Goal: Information Seeking & Learning: Learn about a topic

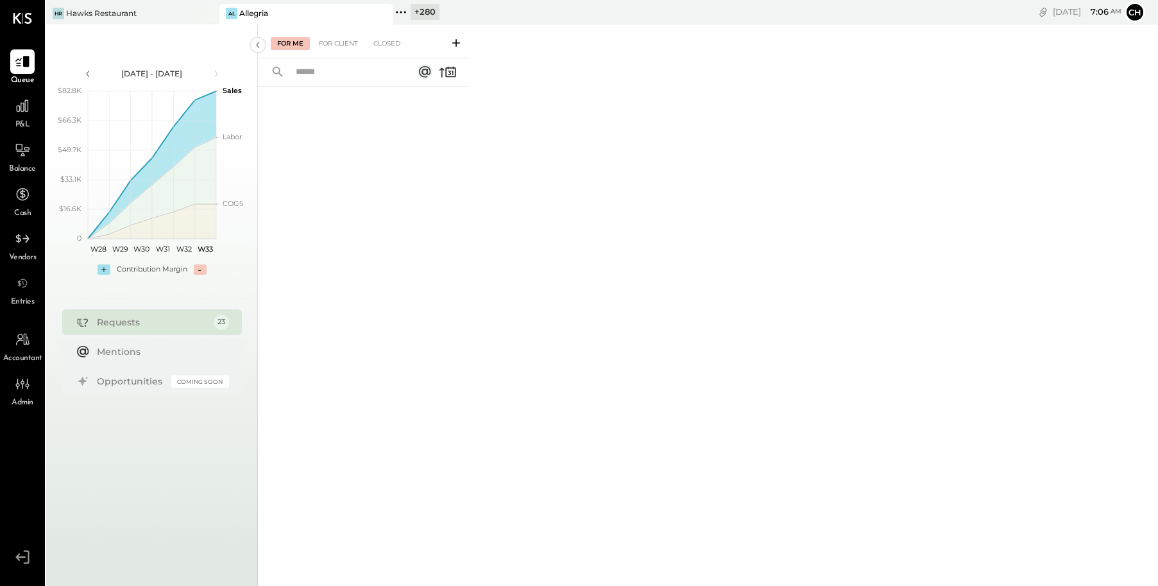
click at [382, 15] on icon at bounding box center [381, 13] width 16 height 15
click at [228, 12] on icon at bounding box center [227, 12] width 2 height 2
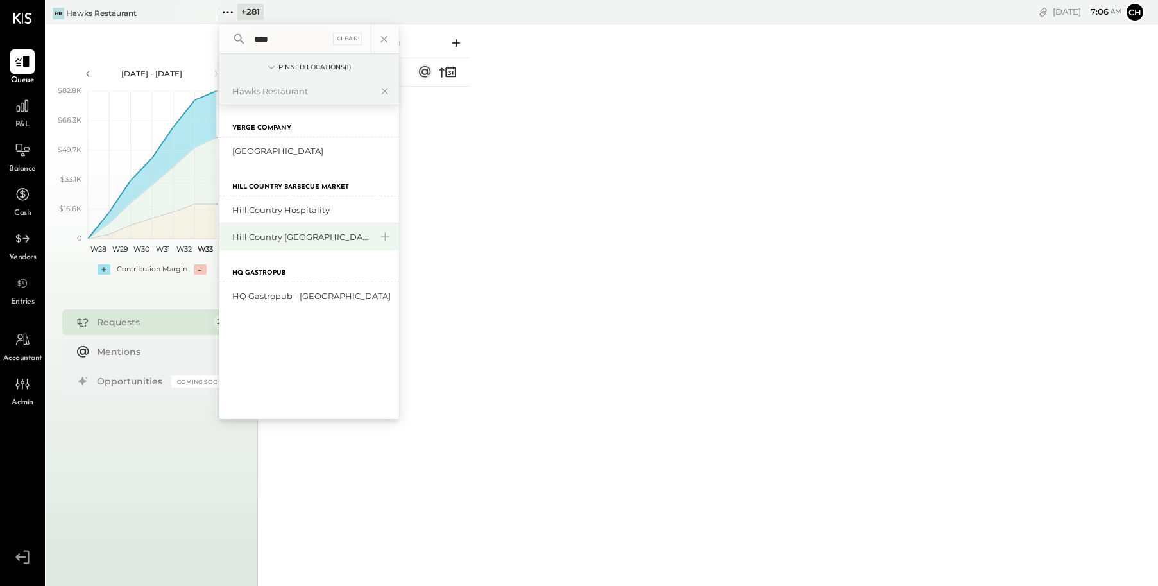
type input "****"
click at [290, 240] on div "Hill Country [GEOGRAPHIC_DATA]" at bounding box center [301, 237] width 139 height 12
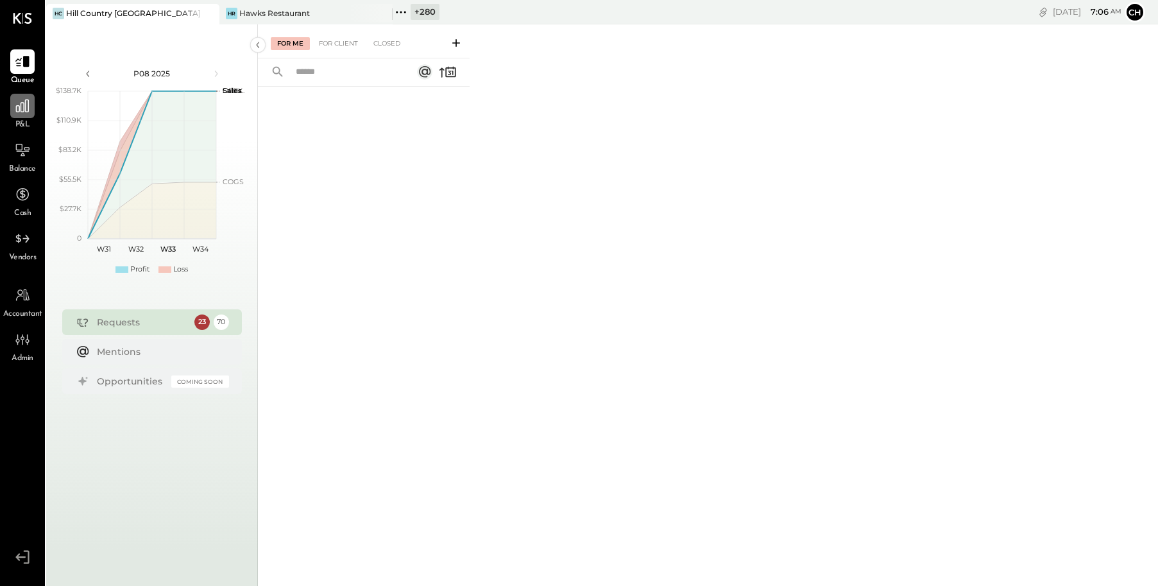
click at [22, 113] on icon at bounding box center [22, 106] width 17 height 17
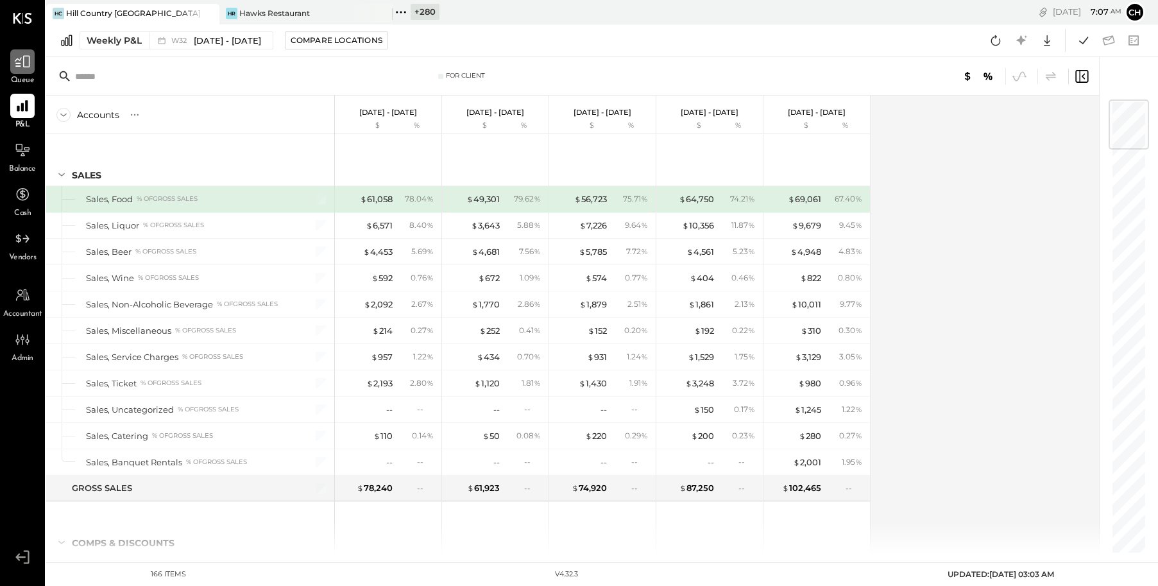
click at [20, 62] on icon at bounding box center [22, 61] width 17 height 17
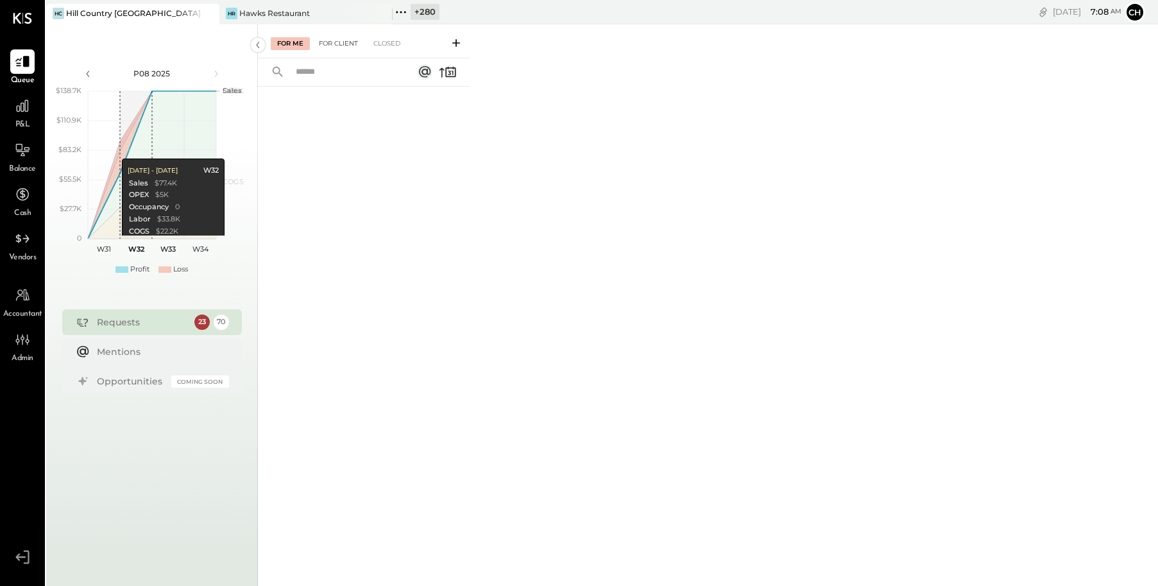
click at [336, 42] on div "For Client" at bounding box center [338, 43] width 52 height 13
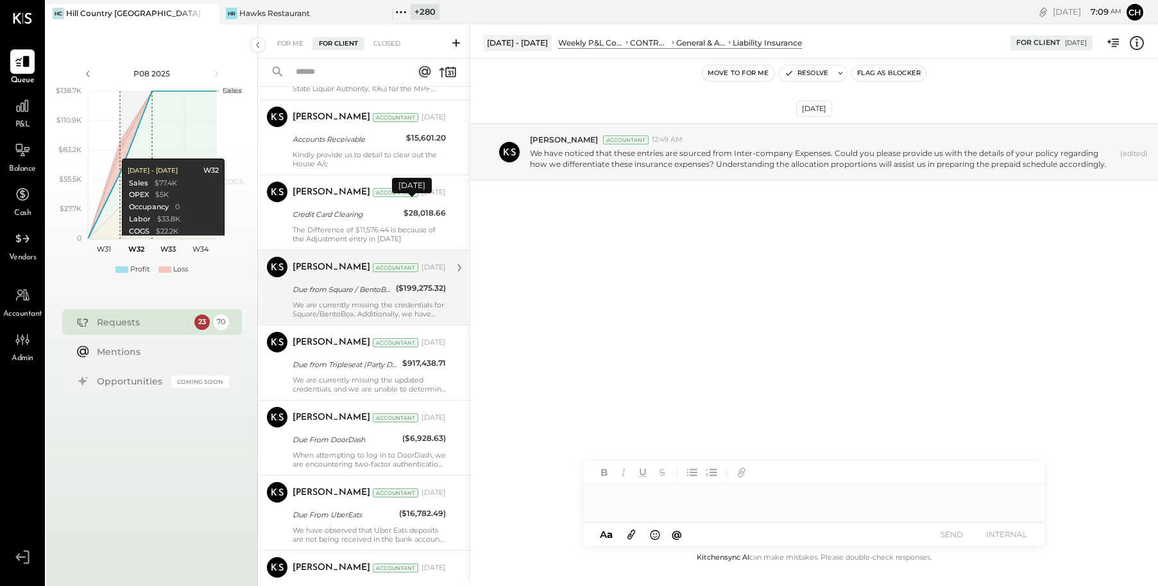
scroll to position [1263, 0]
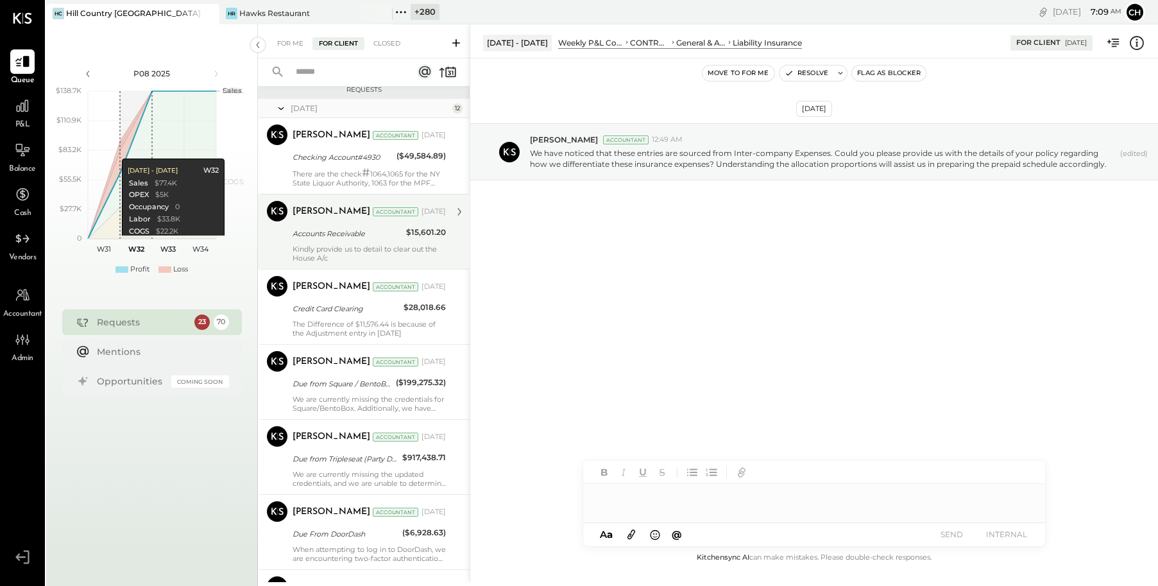
click at [359, 237] on div "Accounts Receivable" at bounding box center [348, 233] width 110 height 13
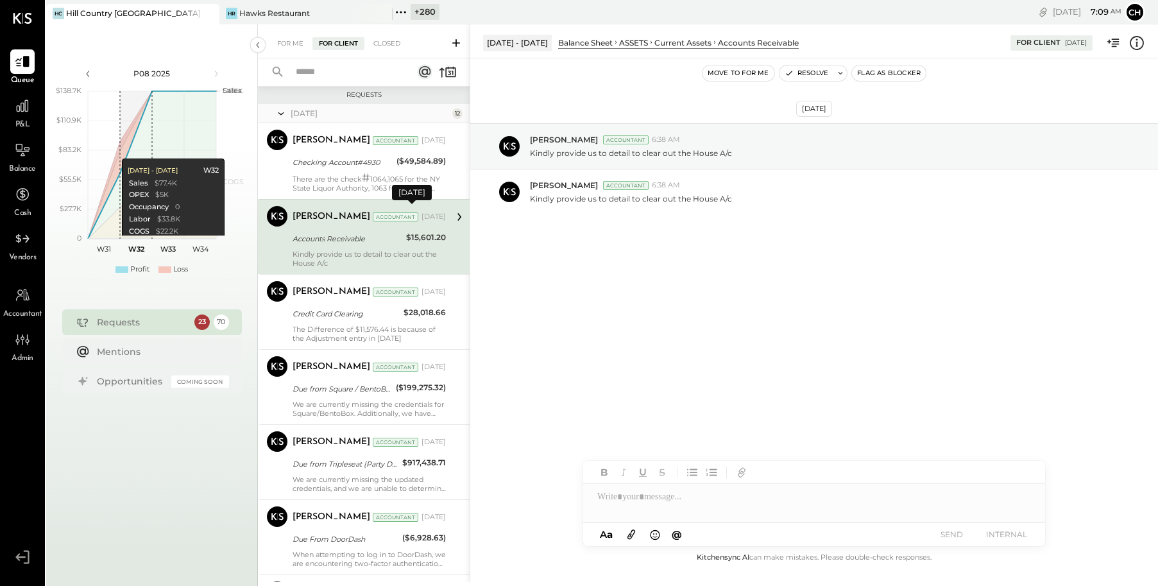
scroll to position [1257, 0]
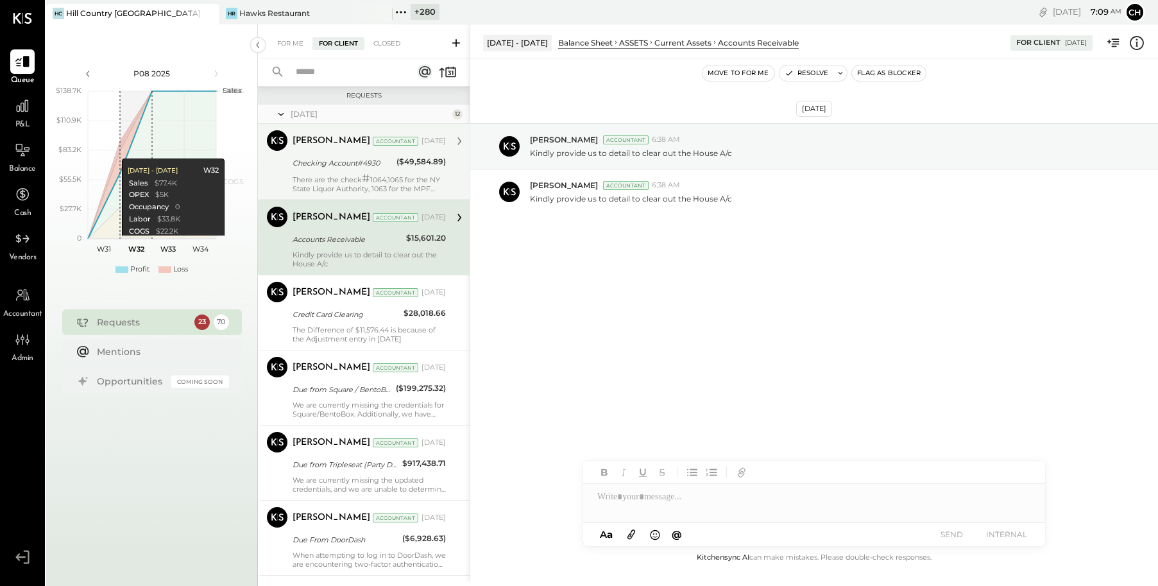
click at [389, 187] on div "There are the check # 1064,1065 for the NY State Liquor Authority, 1063 for the…" at bounding box center [369, 183] width 153 height 19
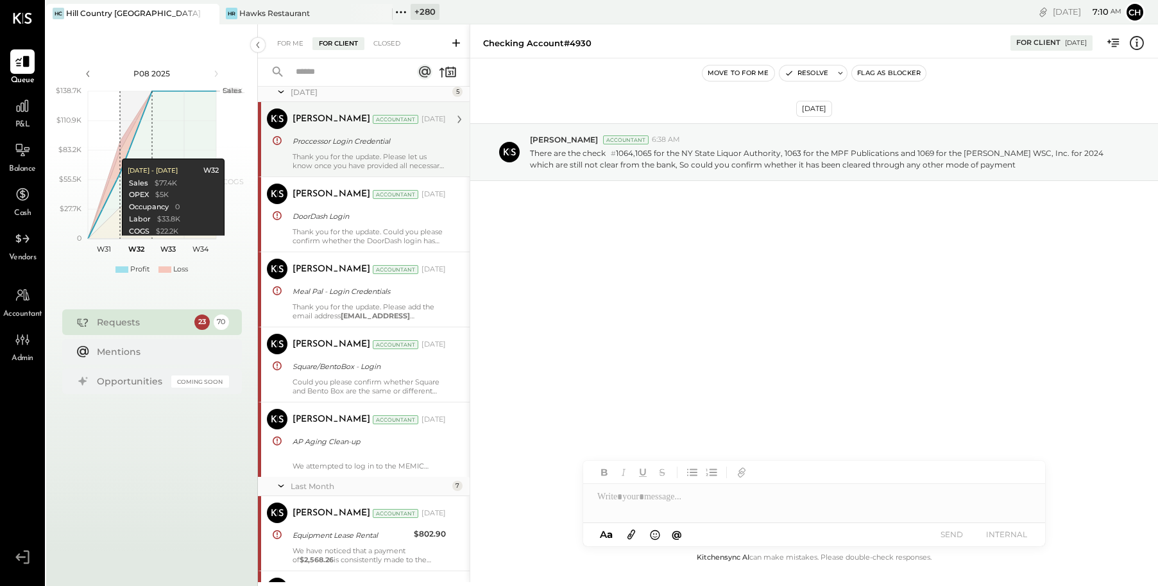
scroll to position [22, 0]
click at [406, 164] on div "Thank you for the update. Please let us know once you have provided all necessa…" at bounding box center [369, 160] width 153 height 18
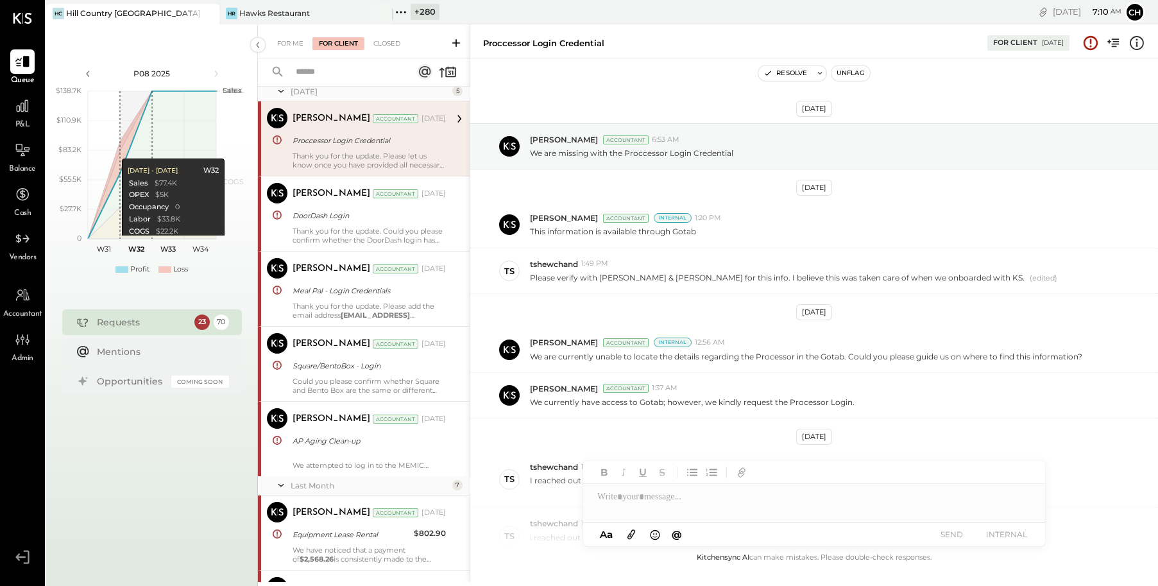
scroll to position [189, 0]
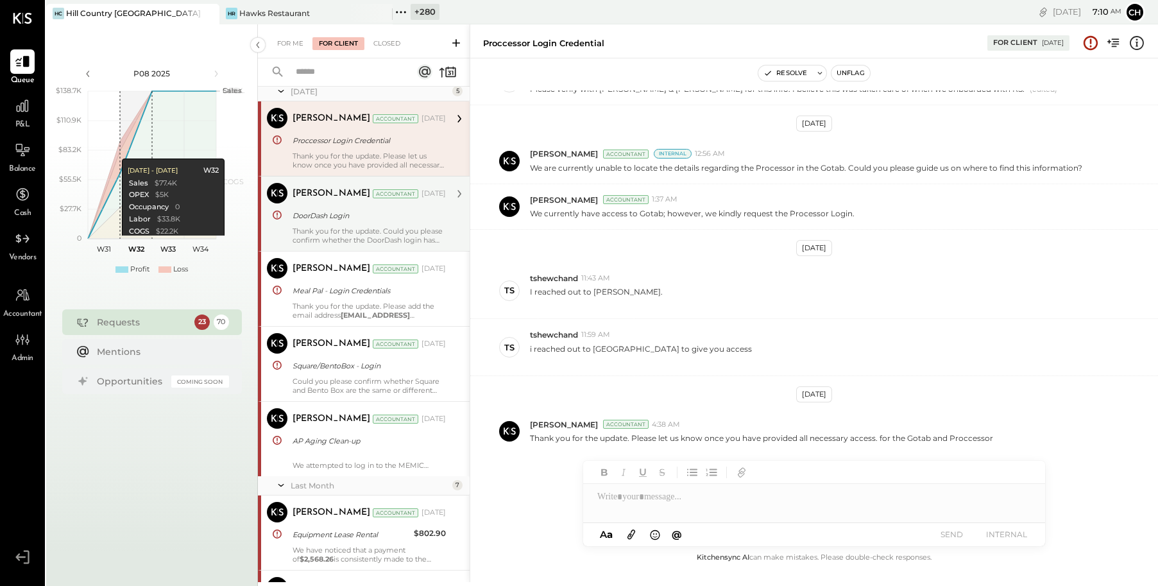
click at [405, 219] on div "DoorDash Login" at bounding box center [367, 215] width 149 height 13
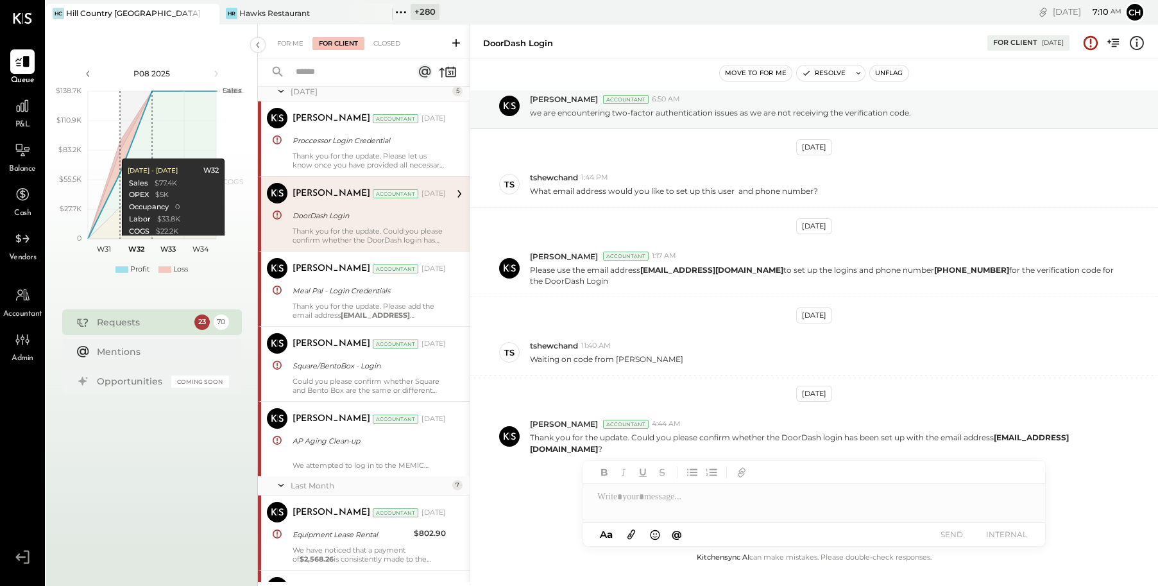
scroll to position [25, 0]
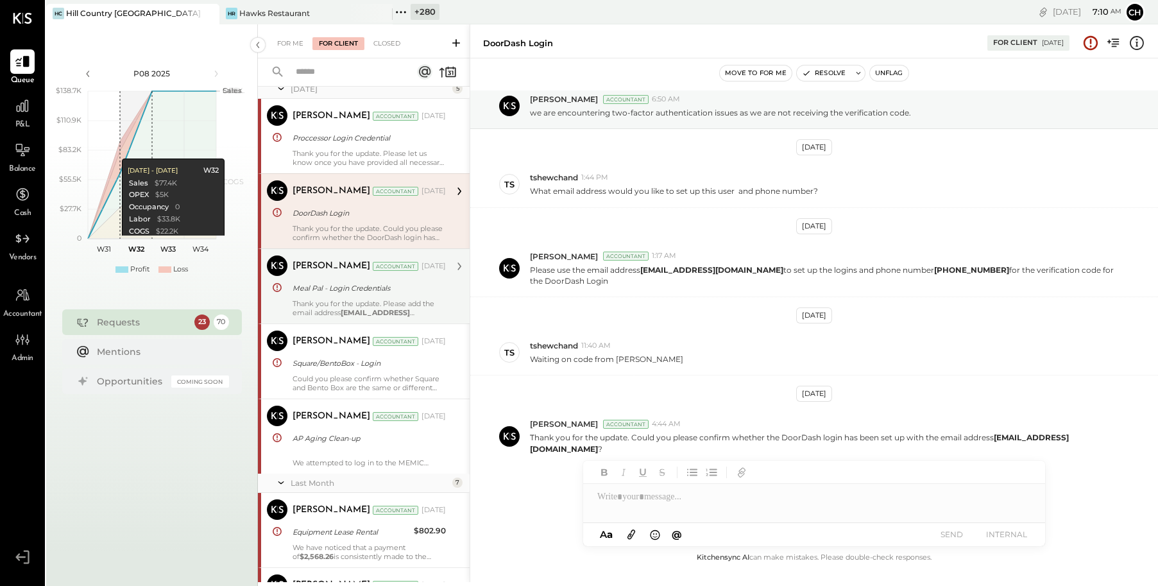
click at [414, 295] on div "Meal Pal - Login Credentials" at bounding box center [367, 287] width 149 height 15
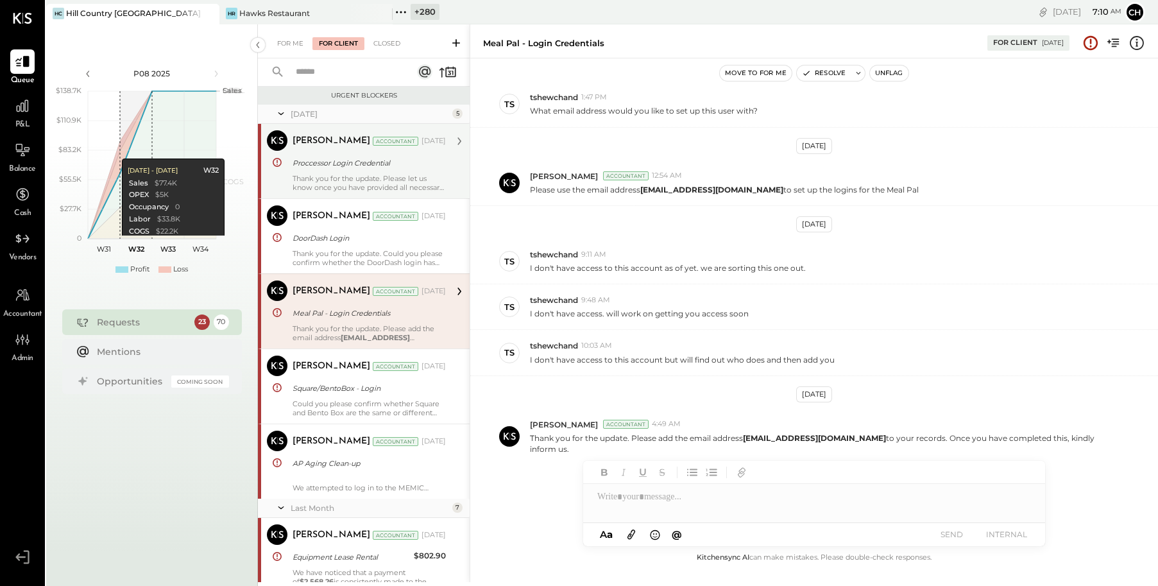
click at [350, 180] on div "Thank you for the update. Please let us know once you have provided all necessa…" at bounding box center [369, 183] width 153 height 18
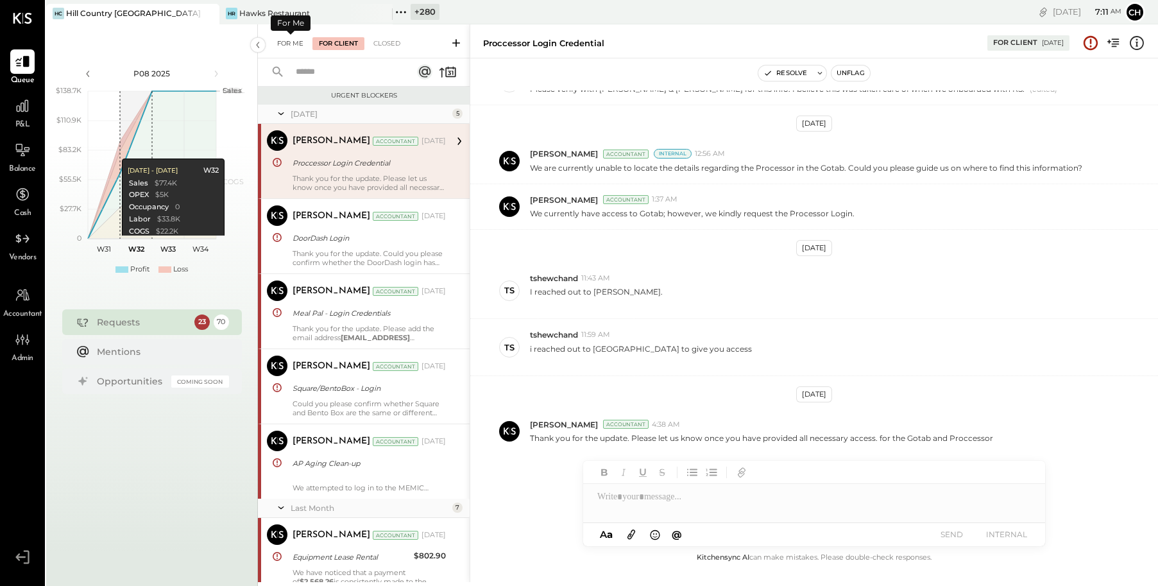
click at [292, 43] on div "For Me" at bounding box center [290, 43] width 39 height 13
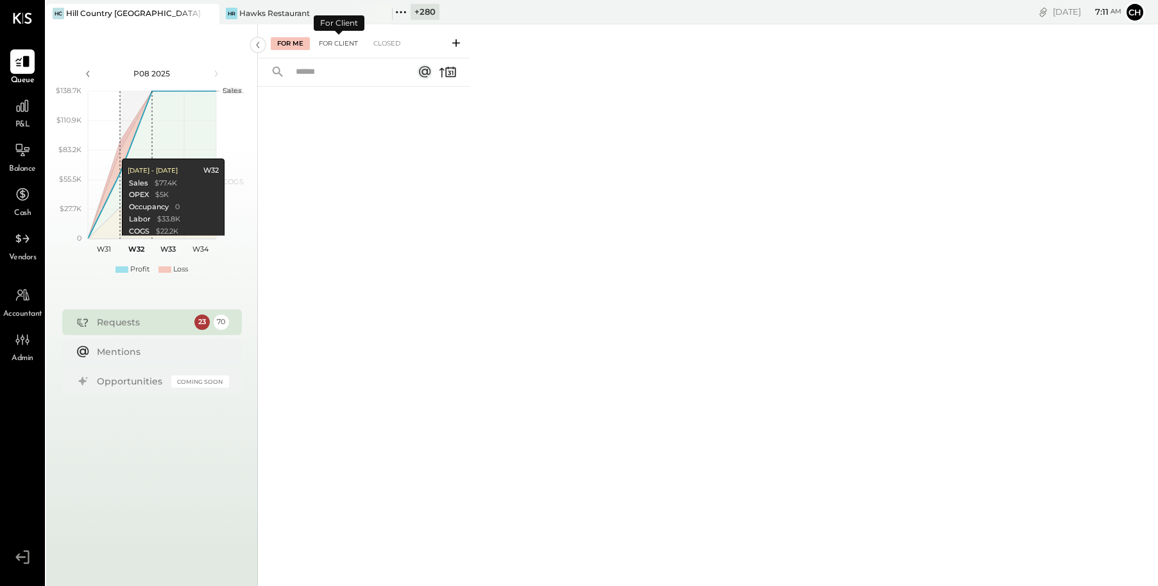
click at [337, 42] on div "For Client" at bounding box center [338, 43] width 52 height 13
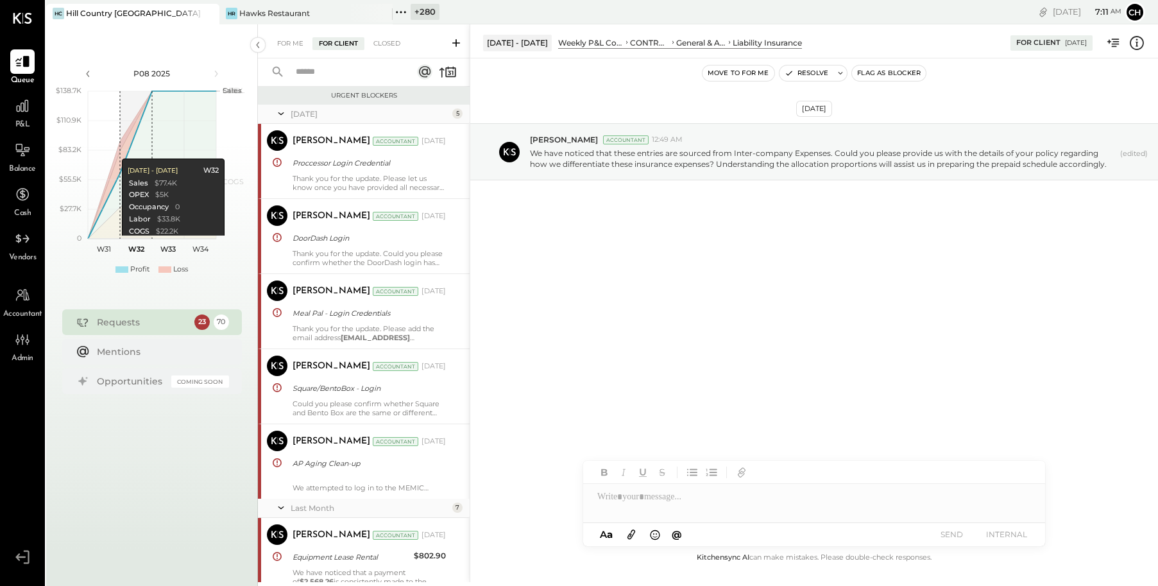
click at [457, 43] on icon at bounding box center [456, 43] width 8 height 8
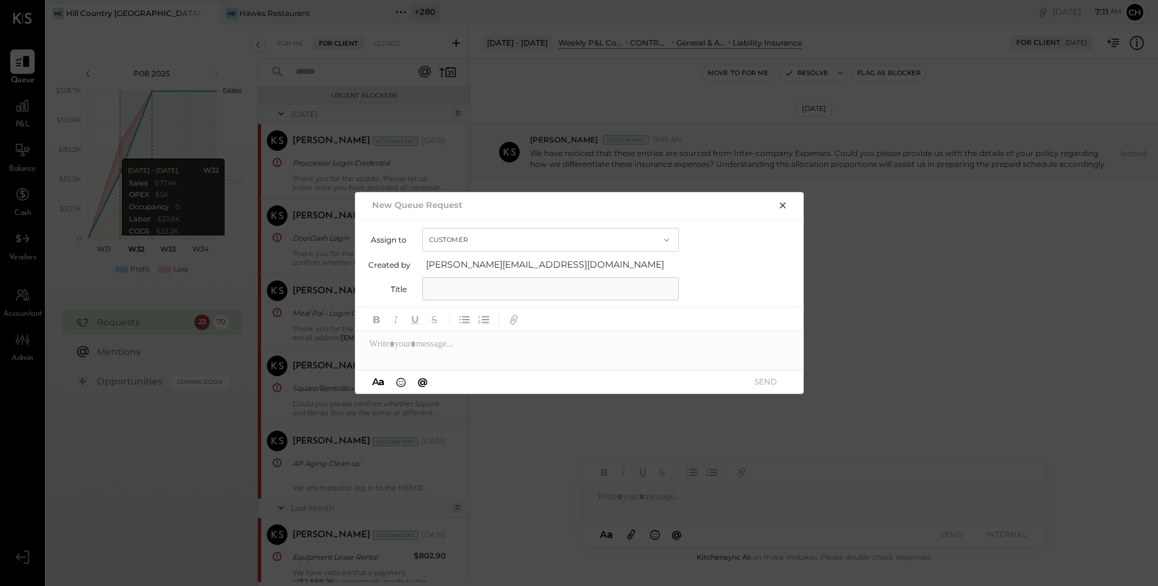
click at [532, 236] on button "Customer" at bounding box center [550, 240] width 257 height 24
click at [523, 262] on div "Accountant" at bounding box center [550, 262] width 255 height 23
click at [460, 285] on input "text" at bounding box center [550, 288] width 257 height 23
click at [786, 208] on icon "button" at bounding box center [782, 205] width 10 height 10
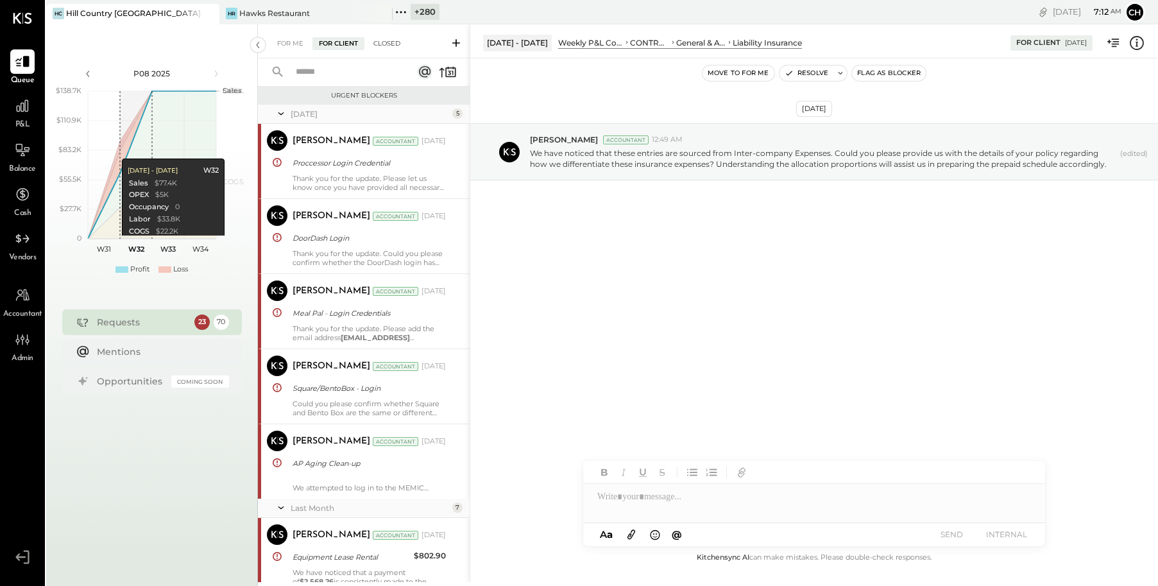
click at [387, 49] on div "Closed" at bounding box center [387, 43] width 40 height 13
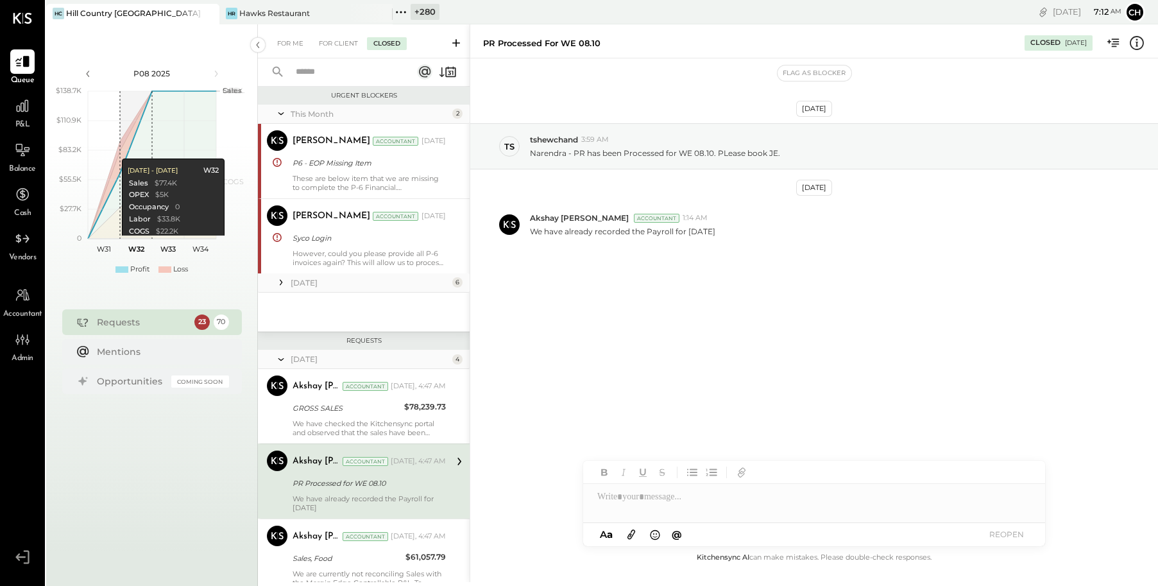
click at [387, 46] on div "Closed" at bounding box center [387, 43] width 40 height 13
click at [350, 42] on div "For Client" at bounding box center [338, 43] width 52 height 13
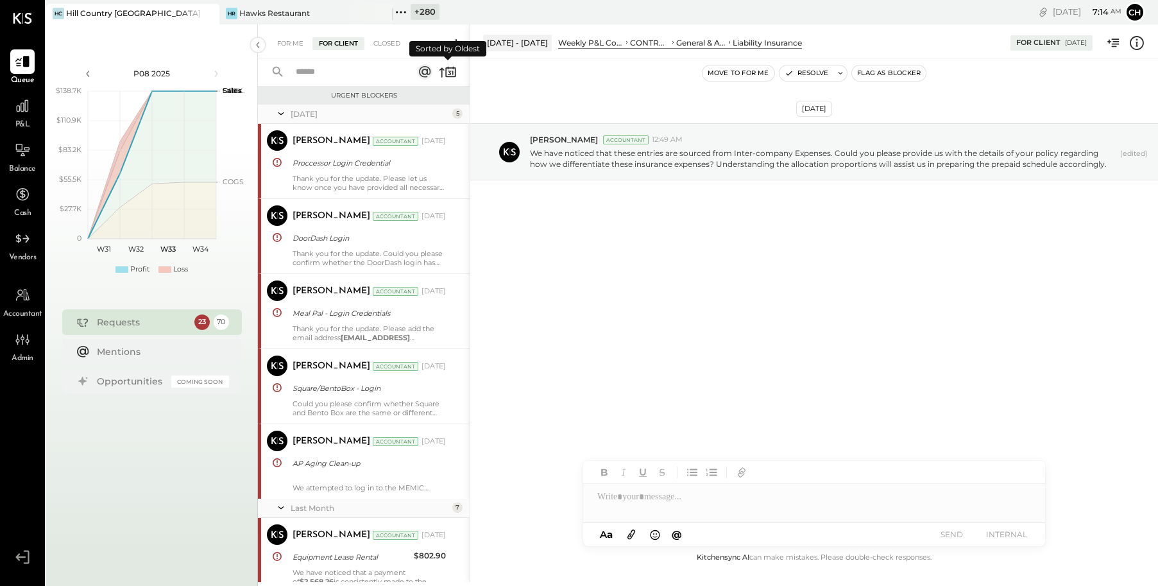
click at [443, 71] on icon at bounding box center [448, 72] width 18 height 18
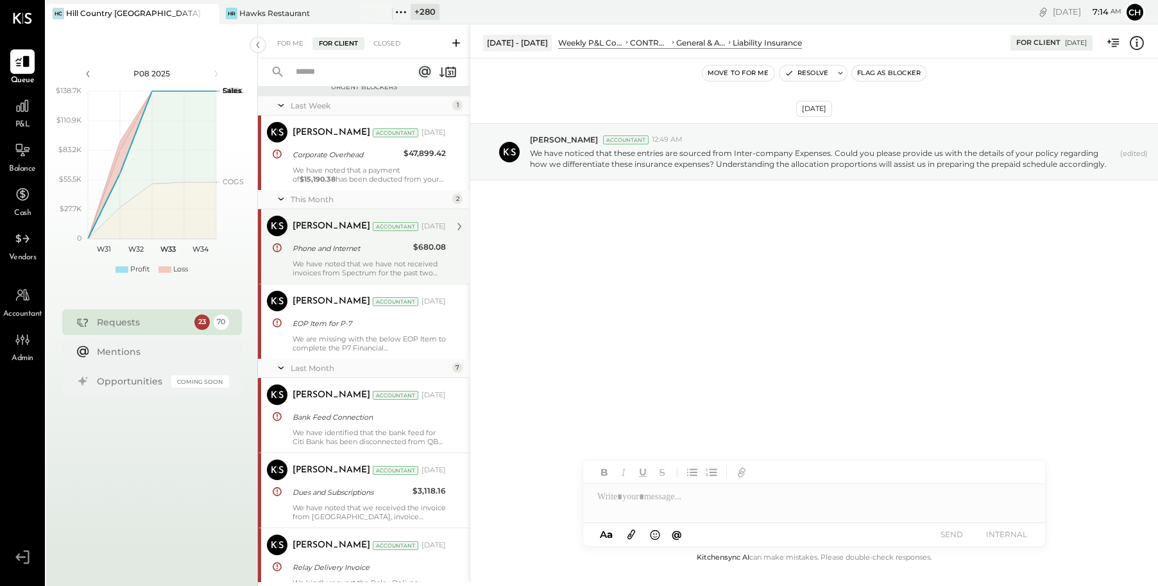
scroll to position [10, 0]
click at [378, 247] on div "Phone and Internet" at bounding box center [351, 246] width 117 height 13
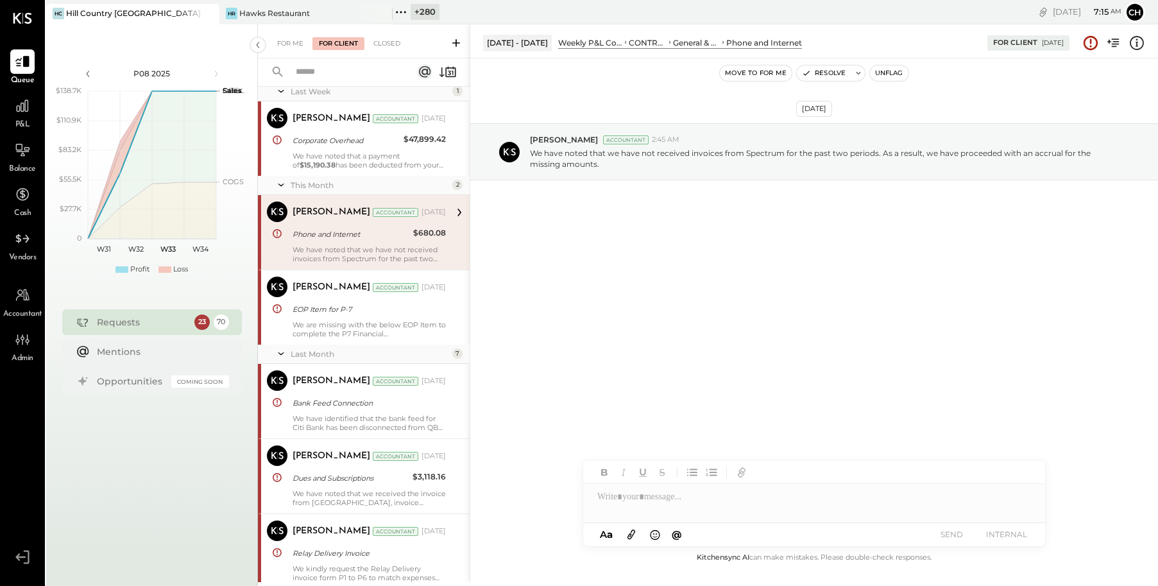
scroll to position [31, 0]
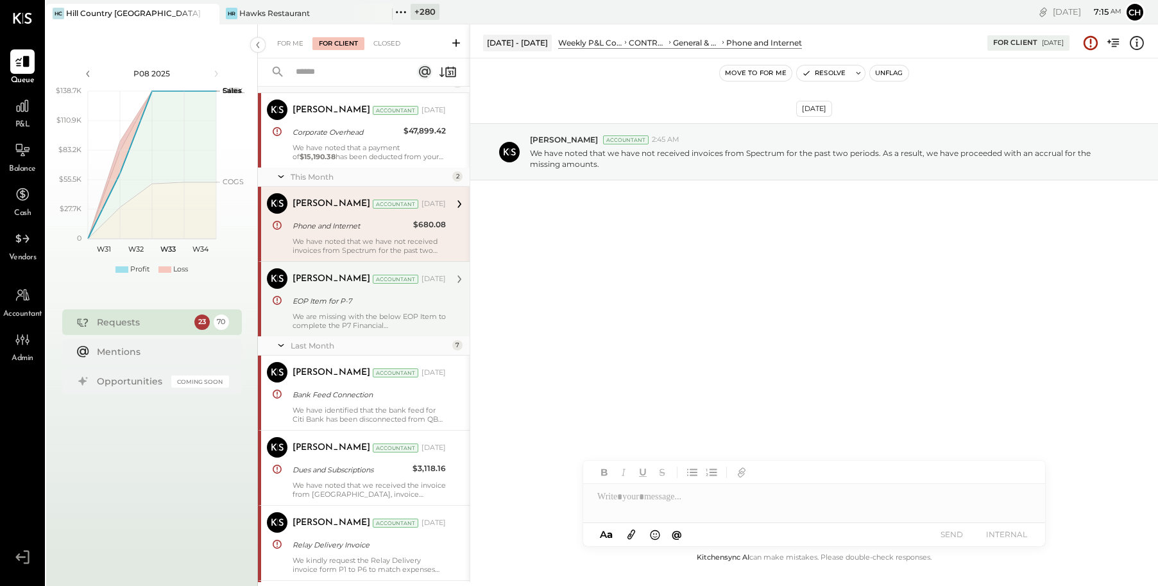
click at [337, 307] on div "EOP Item for P-7" at bounding box center [367, 300] width 149 height 13
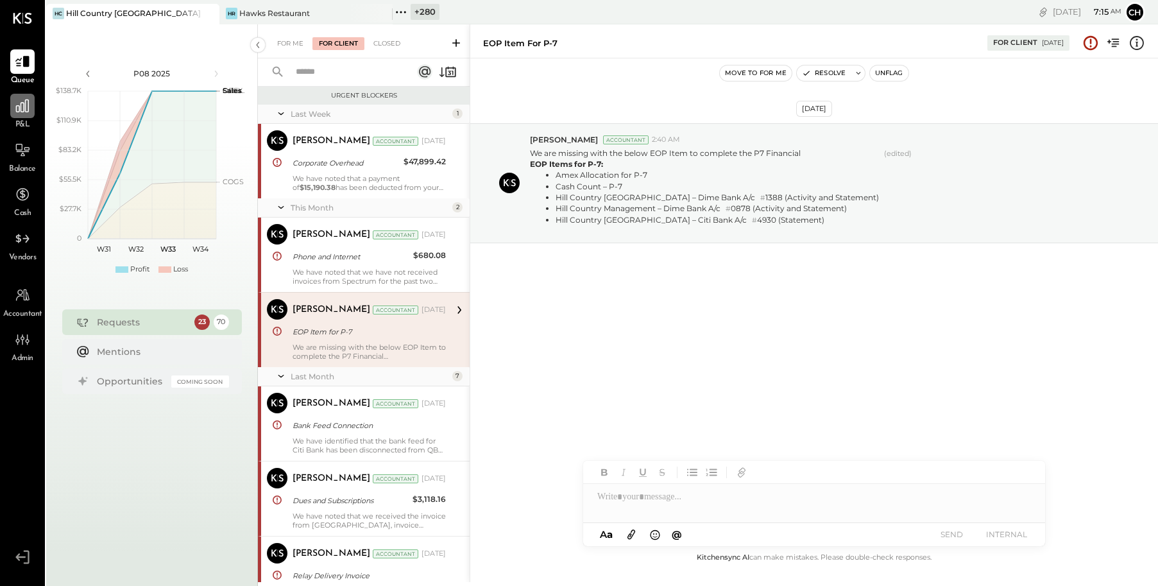
click at [20, 111] on icon at bounding box center [22, 106] width 17 height 17
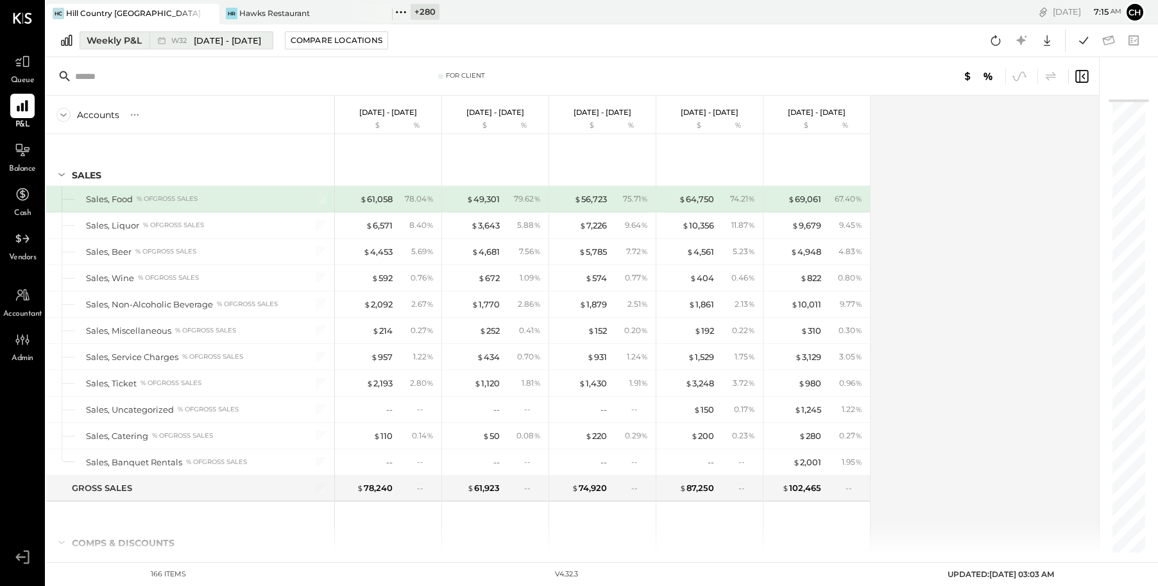
click at [159, 42] on icon at bounding box center [161, 40] width 13 height 13
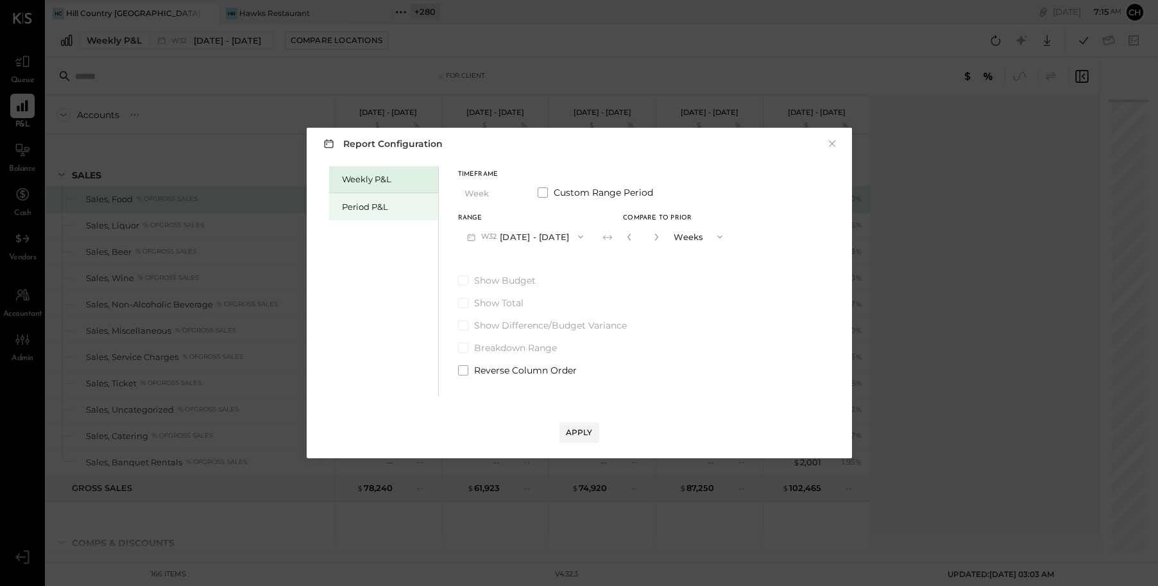
click at [352, 201] on div "Period P&L" at bounding box center [387, 207] width 90 height 12
click at [508, 230] on button "P08 [DATE] - [DATE]" at bounding box center [524, 237] width 133 height 24
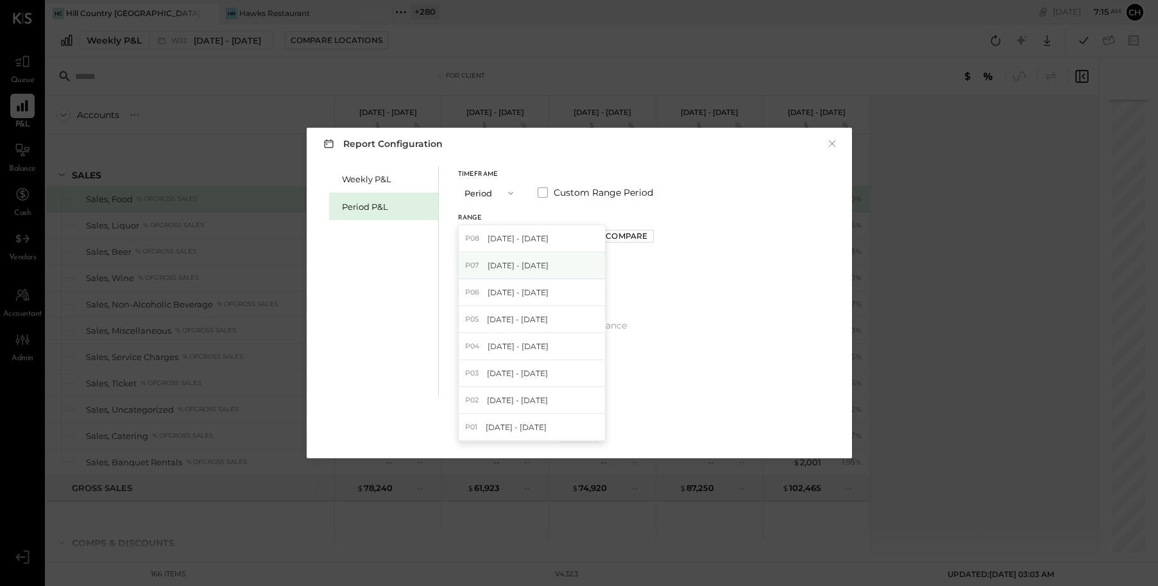
click at [512, 261] on span "[DATE] - [DATE]" at bounding box center [518, 265] width 61 height 11
click at [464, 283] on span at bounding box center [463, 280] width 10 height 10
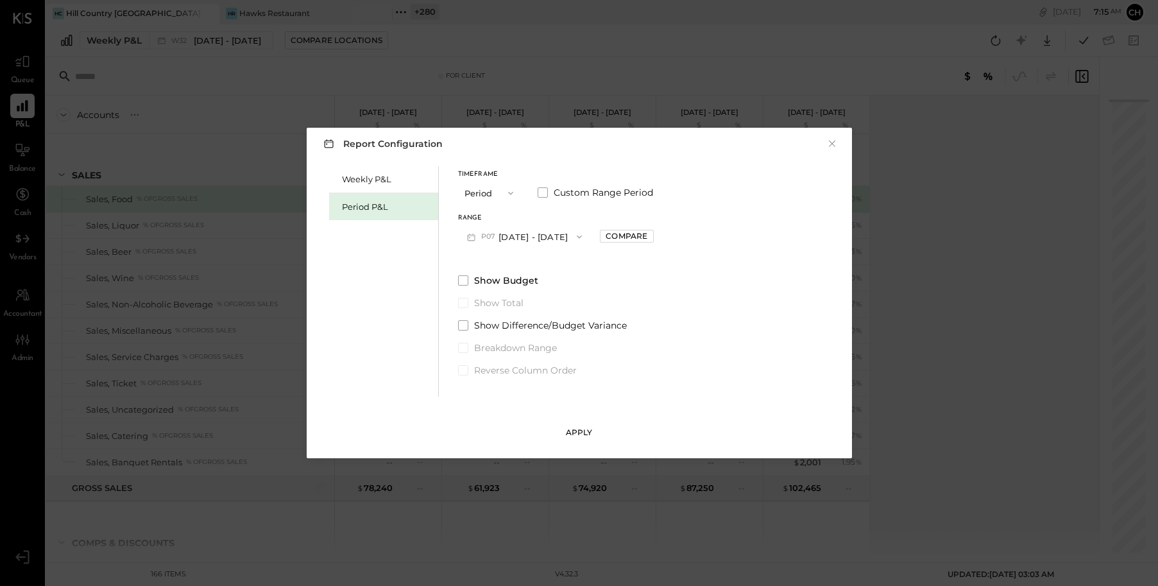
click at [585, 434] on div "Apply" at bounding box center [579, 432] width 27 height 11
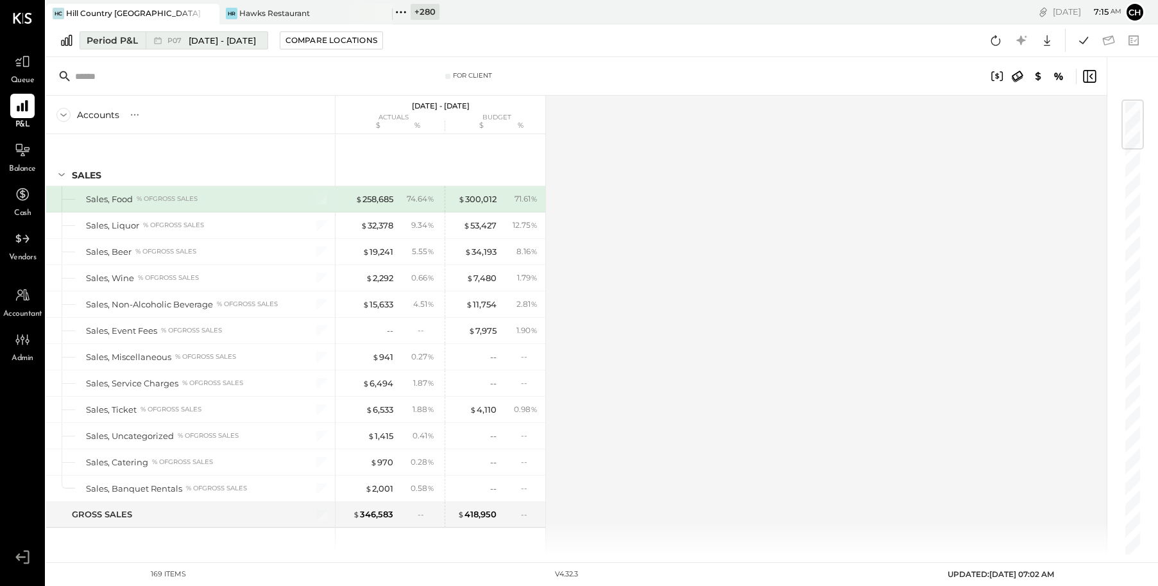
click at [149, 42] on div "P07 [DATE] - [DATE]" at bounding box center [203, 40] width 115 height 17
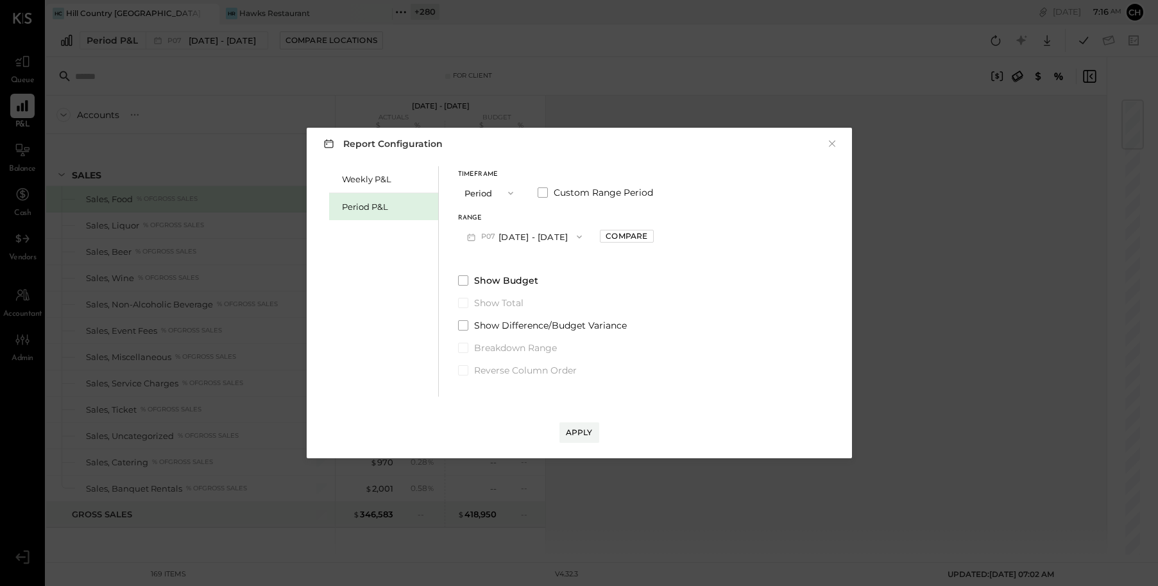
click at [551, 240] on button "P07 [DATE] - [DATE]" at bounding box center [524, 237] width 133 height 24
click at [516, 218] on div "Range" at bounding box center [524, 218] width 133 height 6
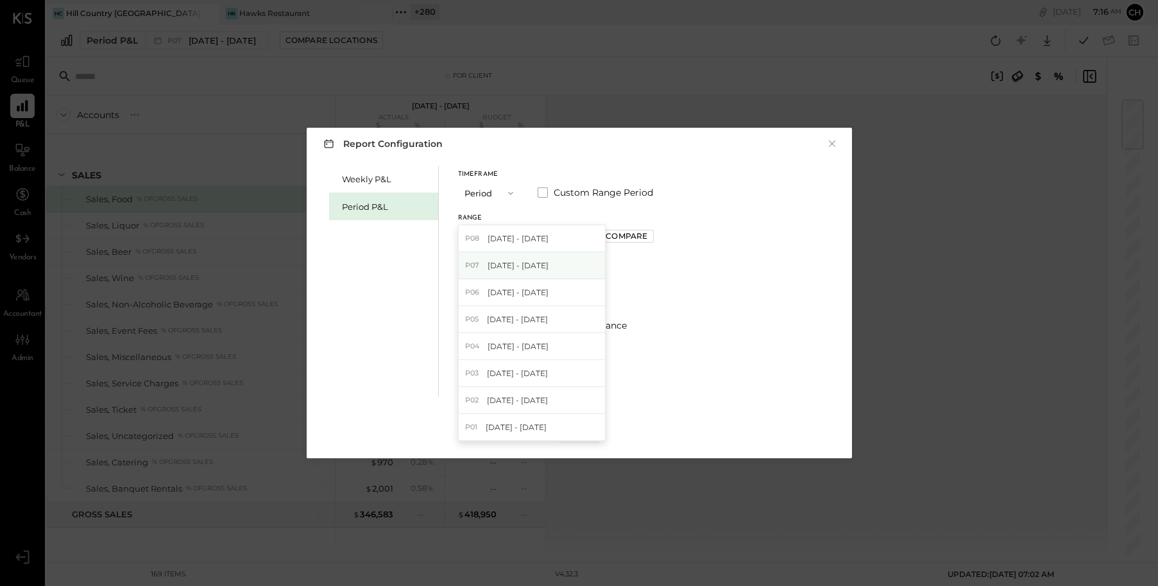
click at [523, 269] on span "[DATE] - [DATE]" at bounding box center [518, 265] width 61 height 11
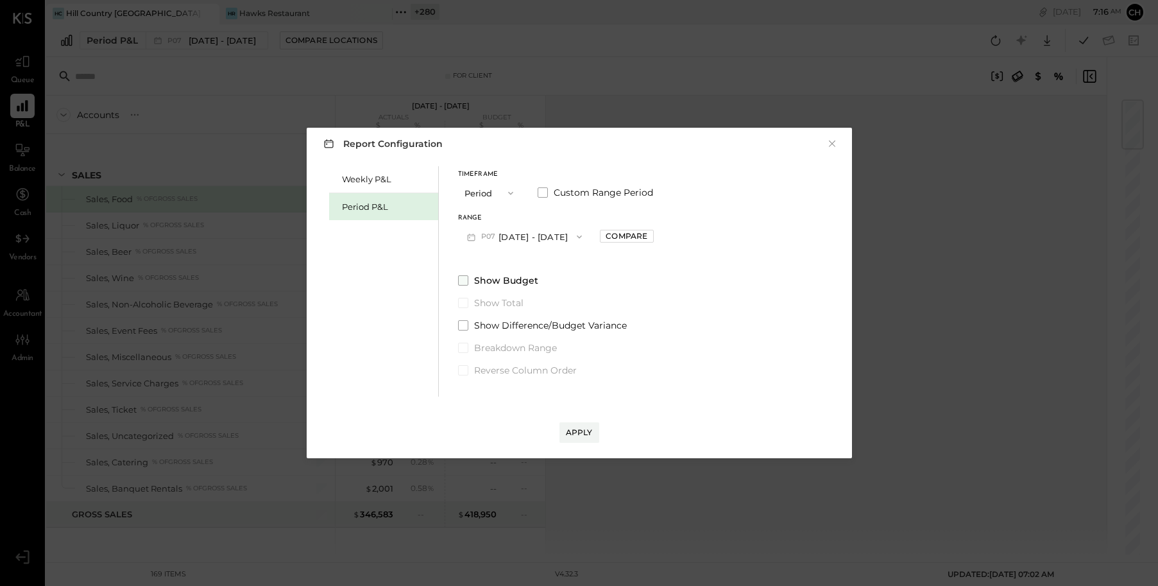
click at [463, 280] on span at bounding box center [463, 280] width 10 height 10
click at [464, 280] on span at bounding box center [463, 280] width 10 height 10
click at [509, 190] on icon "button" at bounding box center [510, 193] width 10 height 10
click at [538, 214] on div "Timeframe Period Custom Range Period Range P07 [DATE] - [DATE] Compare" at bounding box center [556, 209] width 196 height 77
click at [576, 430] on div "Apply" at bounding box center [579, 432] width 27 height 11
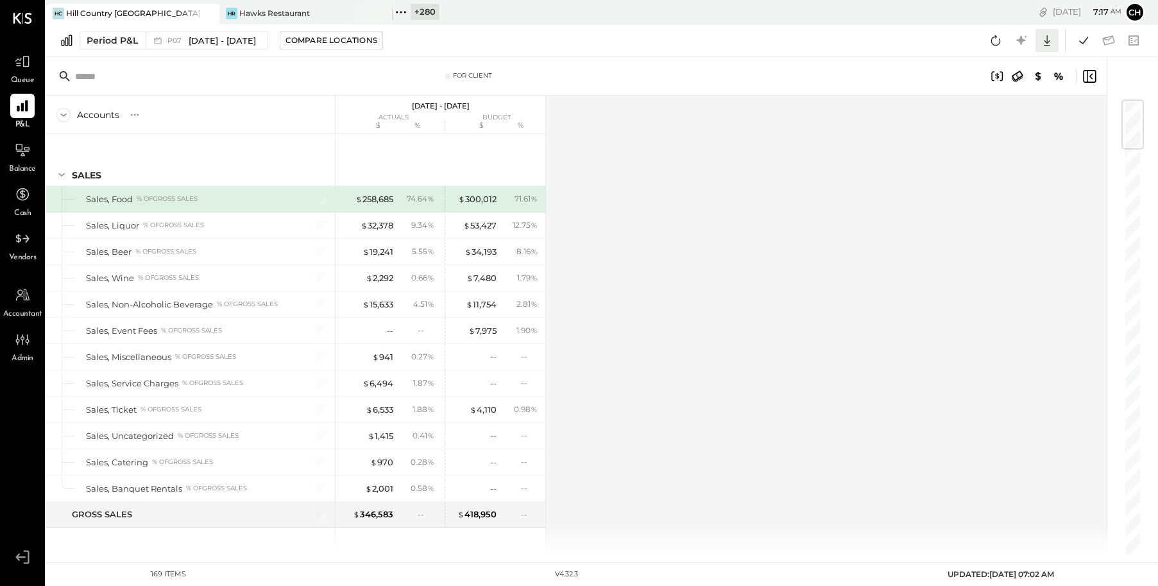
click at [1047, 39] on icon at bounding box center [1047, 40] width 6 height 11
click at [786, 191] on div "Accounts S % GL [DATE] - [DATE] actuals budget $ % $ % SALES Sales, Food % of G…" at bounding box center [577, 325] width 1062 height 459
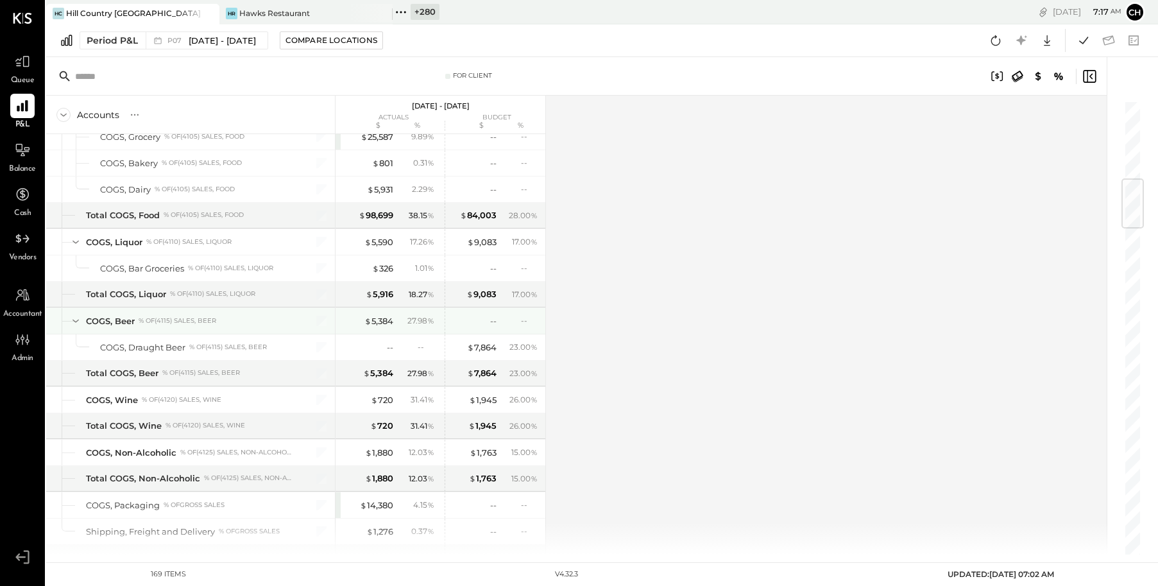
scroll to position [663, 0]
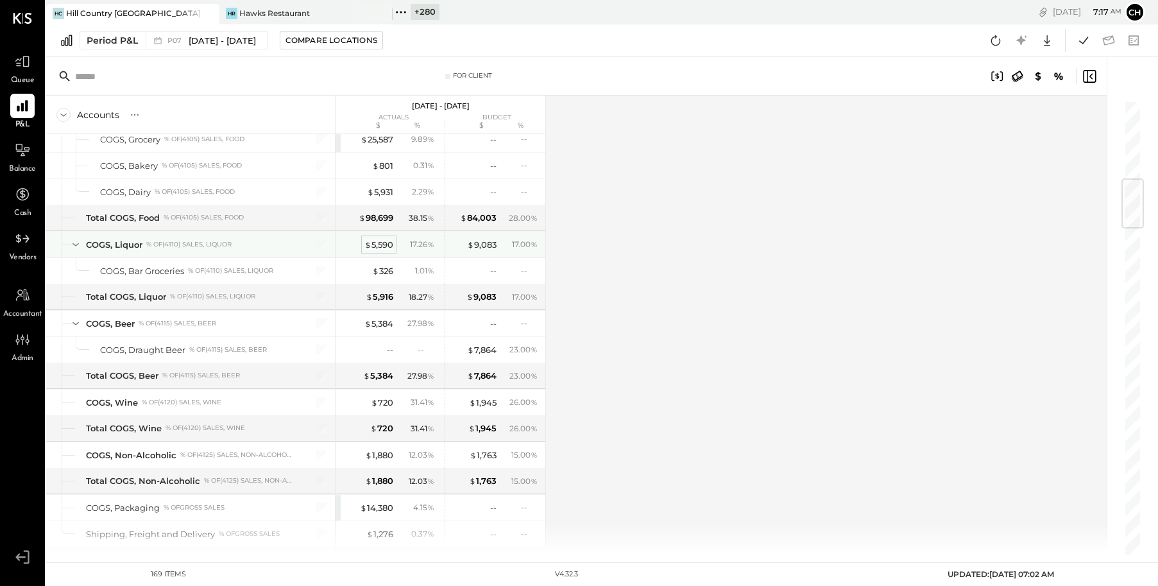
click at [377, 247] on div "$ 5,590" at bounding box center [378, 245] width 29 height 12
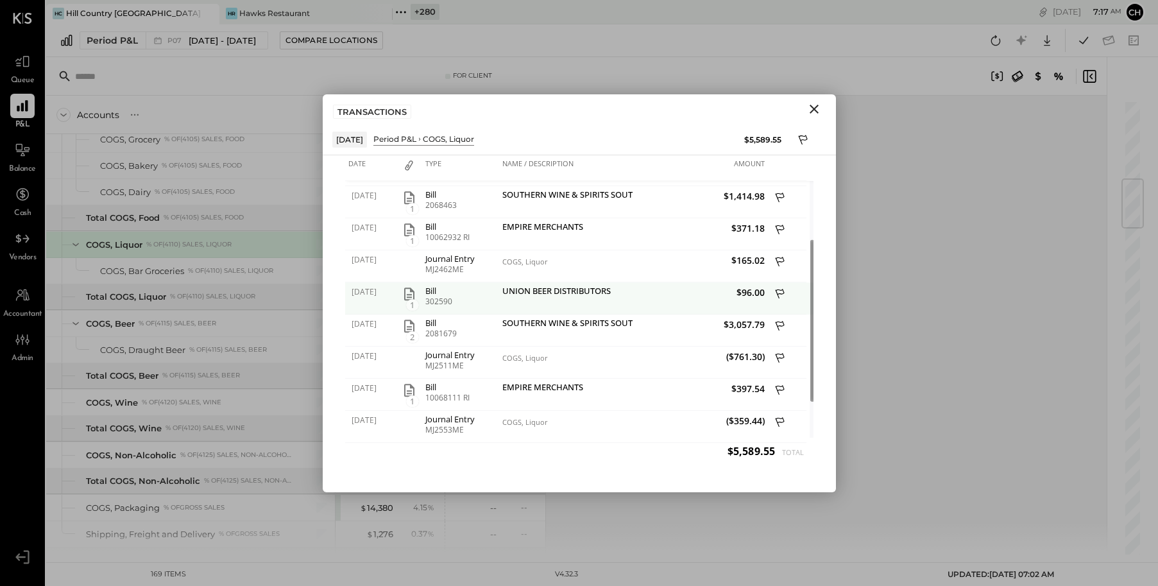
click at [408, 293] on icon "button" at bounding box center [409, 293] width 15 height 15
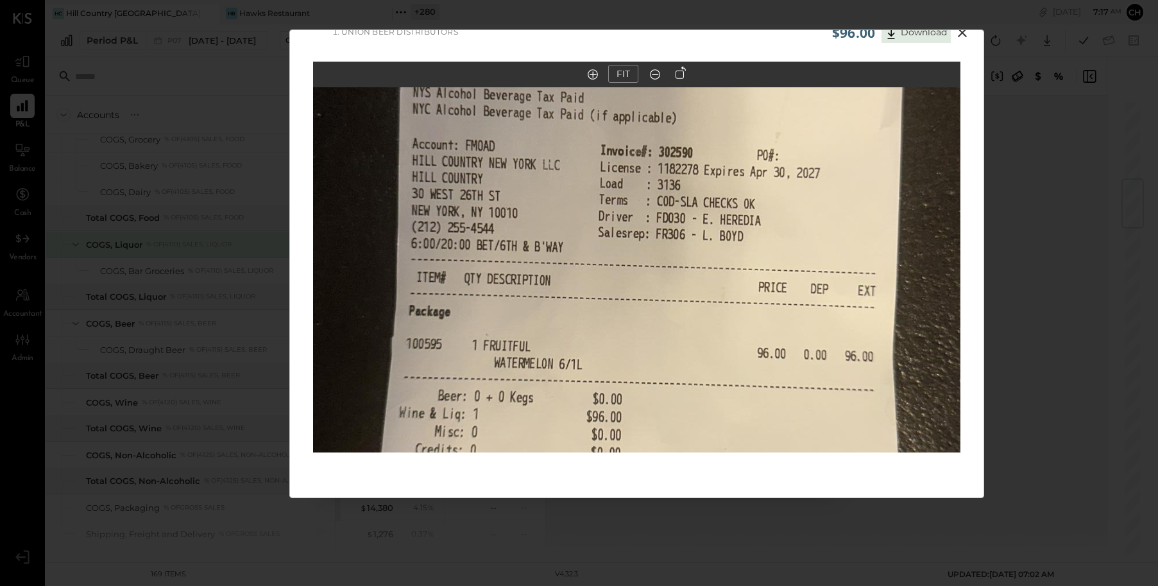
scroll to position [27, 0]
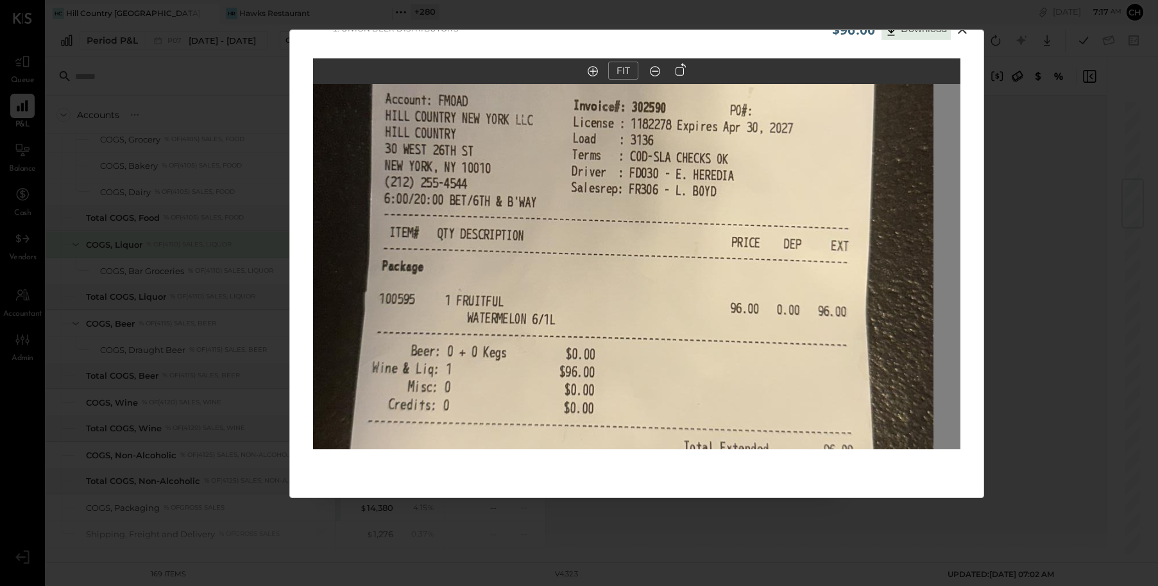
drag, startPoint x: 519, startPoint y: 312, endPoint x: 497, endPoint y: 339, distance: 34.7
click at [497, 342] on img at bounding box center [609, 195] width 647 height 1151
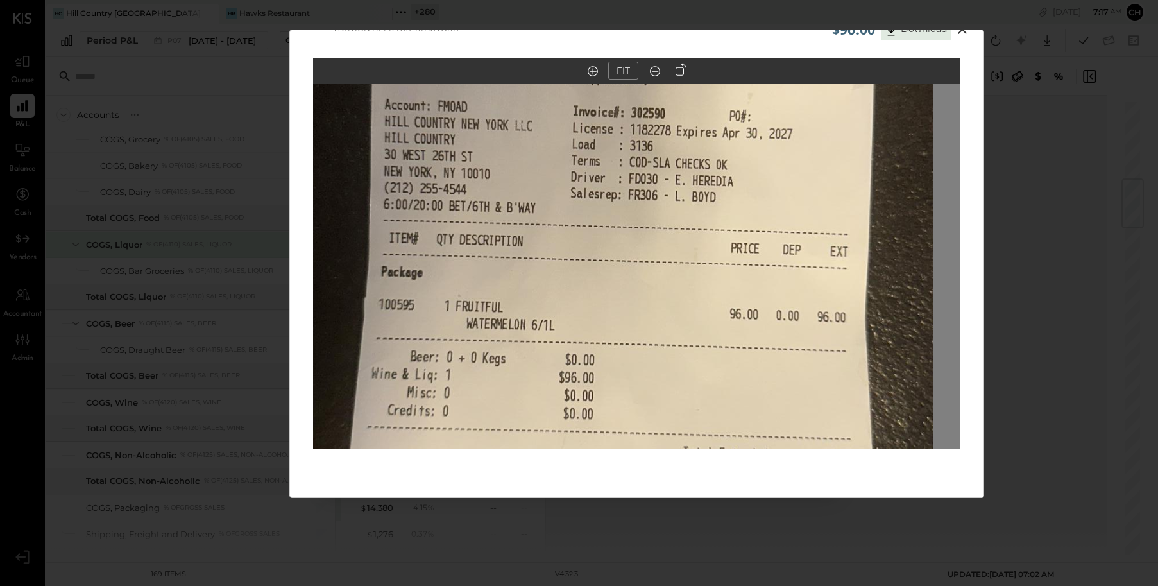
drag, startPoint x: 548, startPoint y: 215, endPoint x: 536, endPoint y: 320, distance: 105.8
click at [536, 320] on img at bounding box center [608, 201] width 647 height 1151
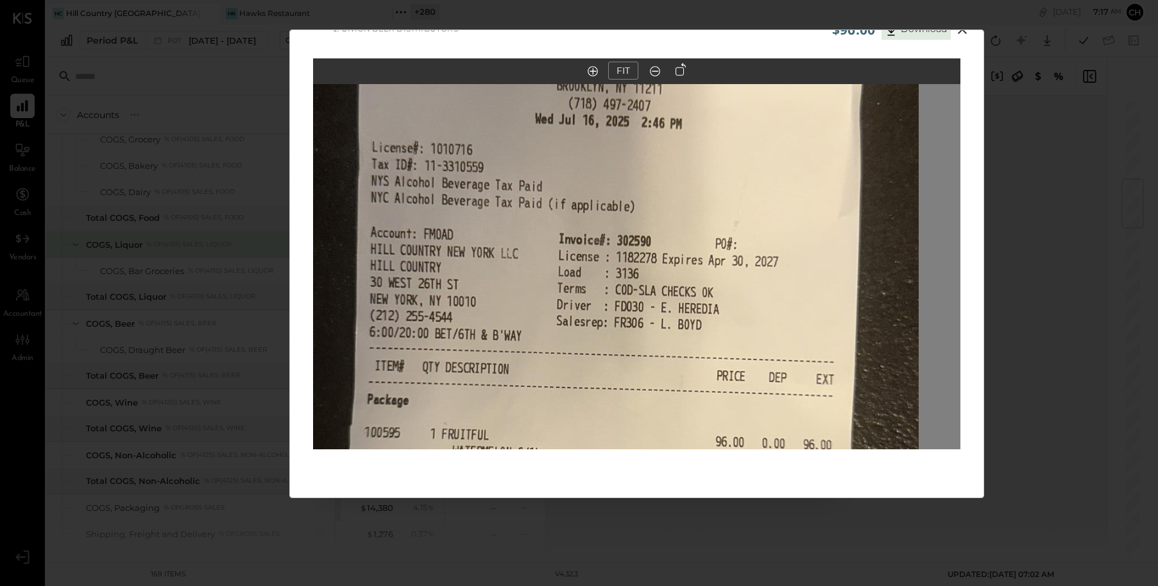
drag, startPoint x: 937, startPoint y: 137, endPoint x: 920, endPoint y: 213, distance: 78.1
click at [922, 219] on div at bounding box center [636, 267] width 647 height 366
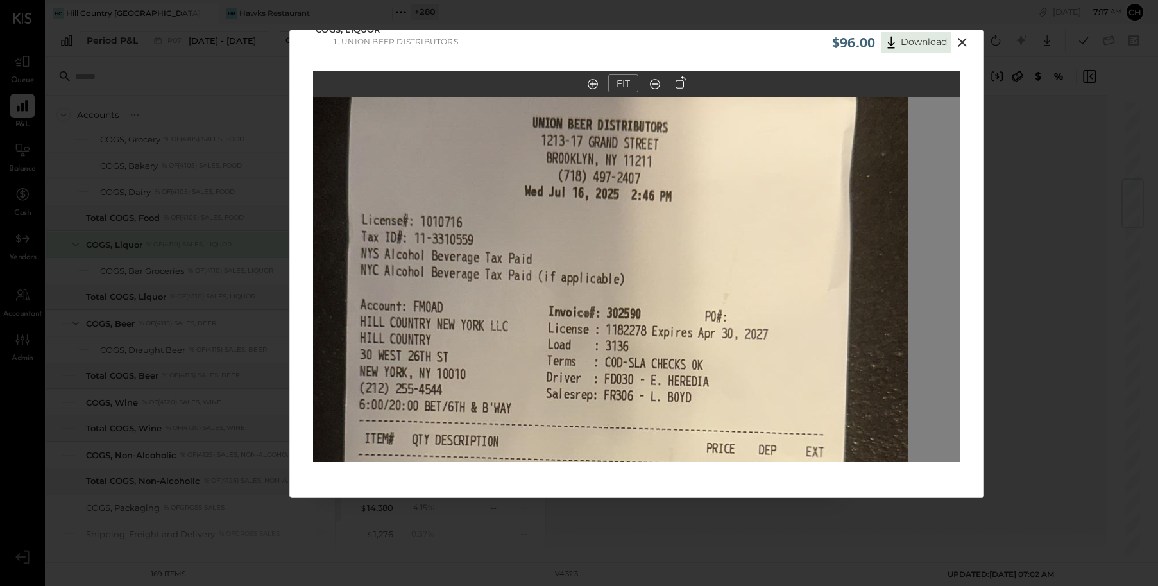
scroll to position [0, 0]
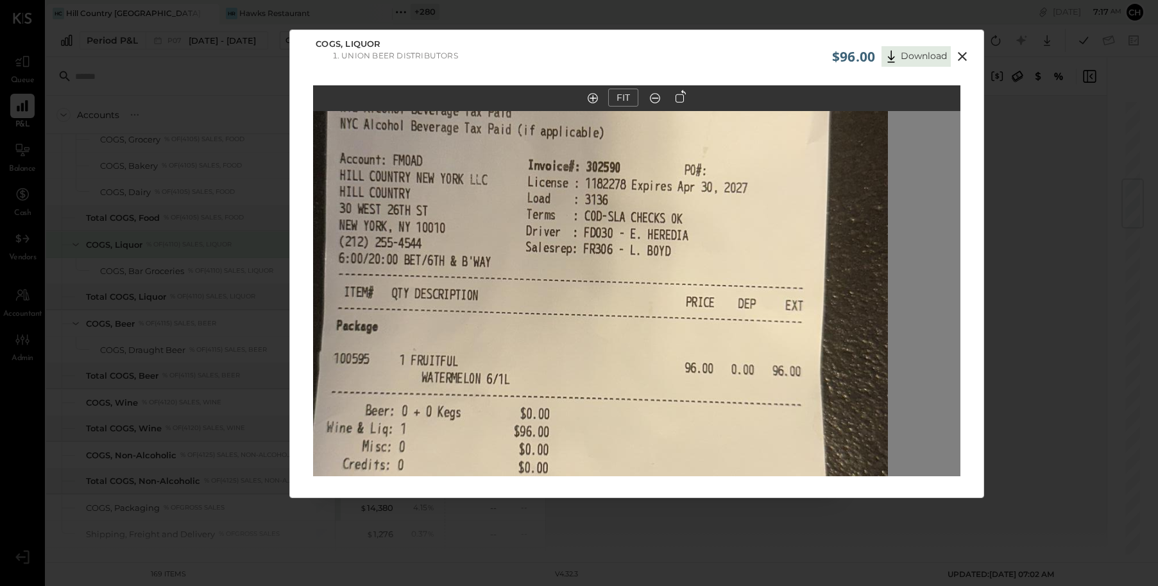
drag, startPoint x: 532, startPoint y: 326, endPoint x: 511, endPoint y: 165, distance: 161.7
click at [511, 165] on img at bounding box center [564, 255] width 647 height 1151
click at [967, 52] on icon at bounding box center [961, 56] width 15 height 15
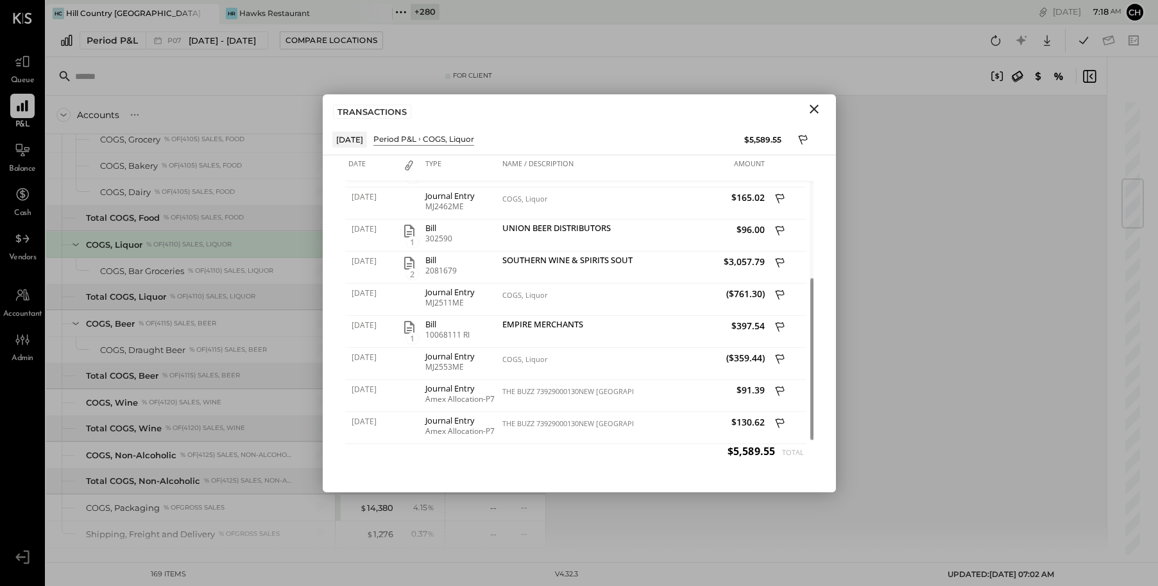
click at [817, 110] on icon "Close" at bounding box center [813, 108] width 15 height 15
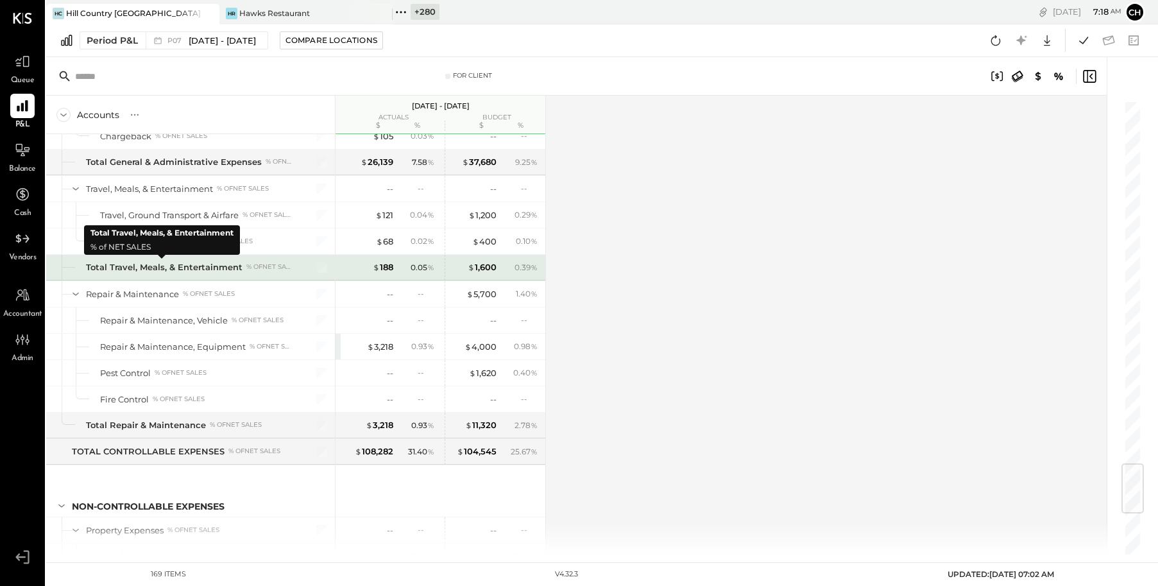
scroll to position [3150, 0]
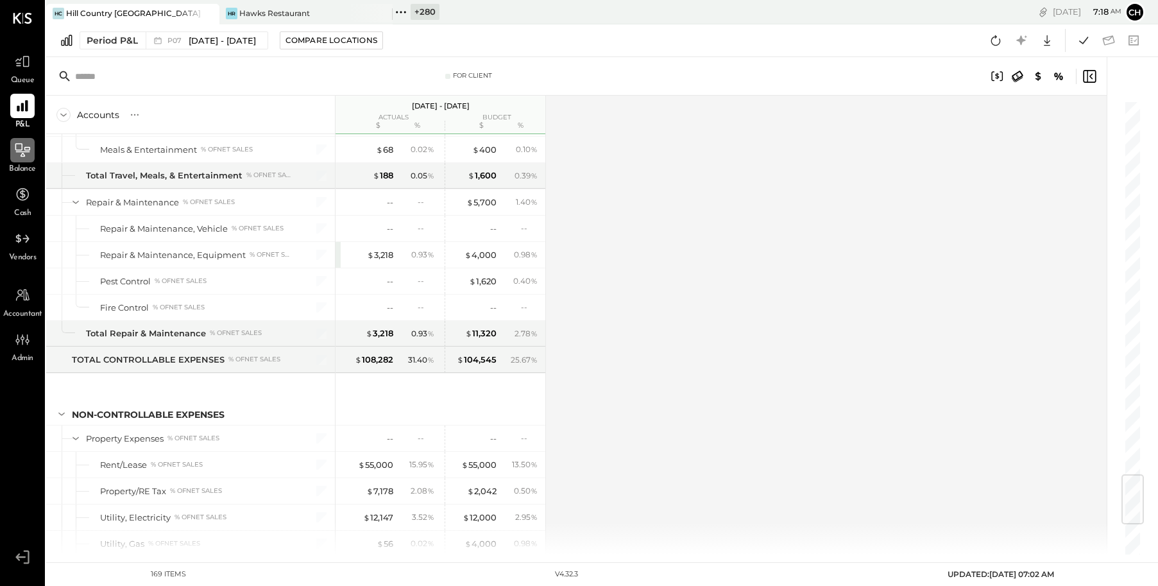
click at [13, 152] on div at bounding box center [22, 150] width 24 height 24
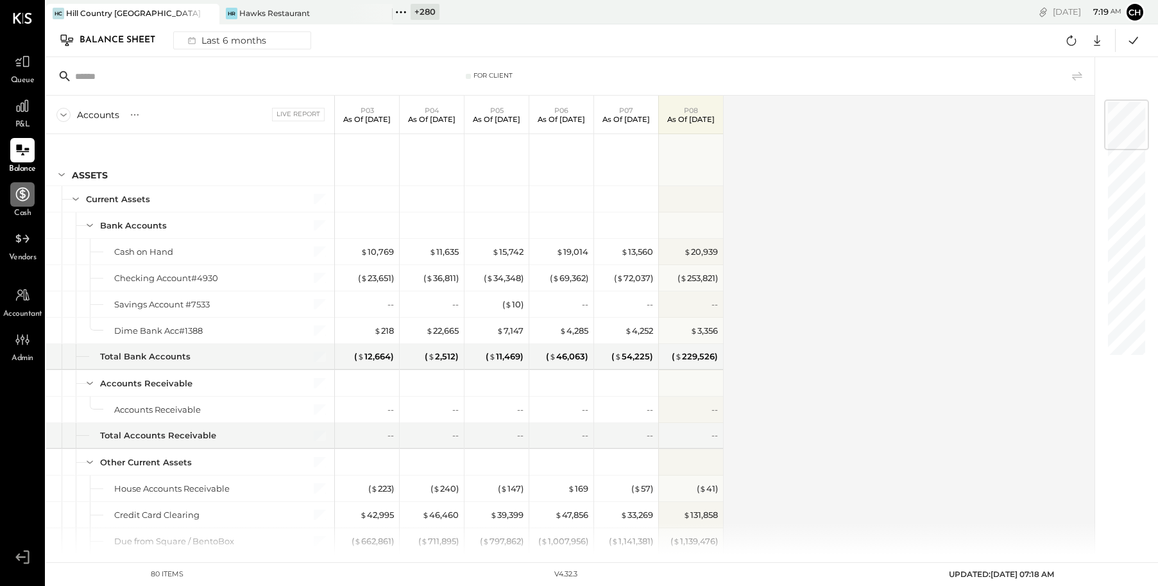
click at [24, 198] on icon at bounding box center [22, 194] width 17 height 17
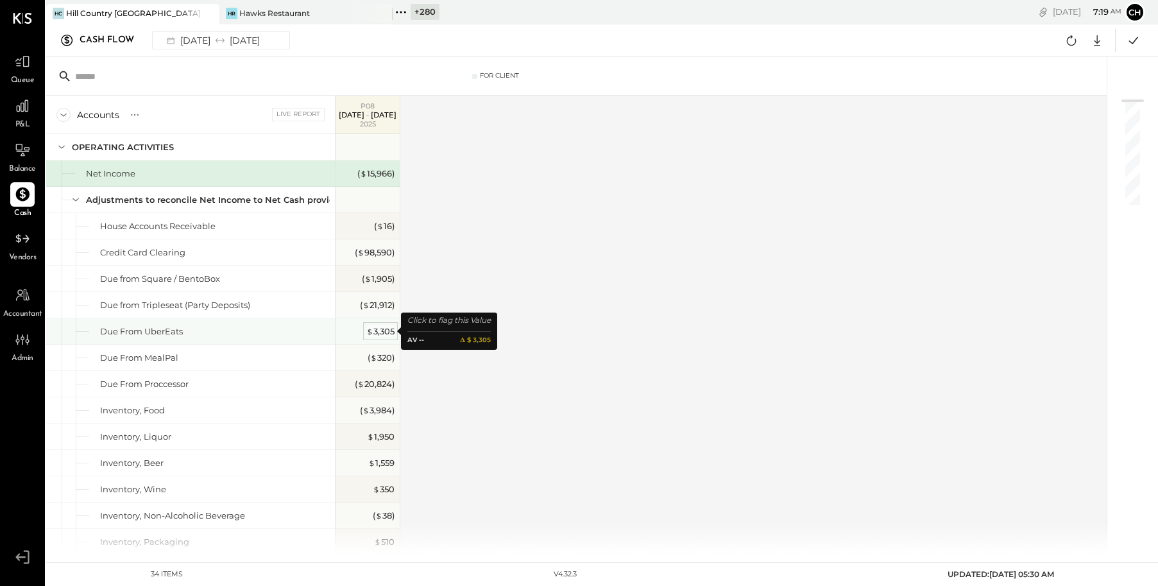
click at [386, 330] on div "$ 3,305" at bounding box center [380, 331] width 28 height 12
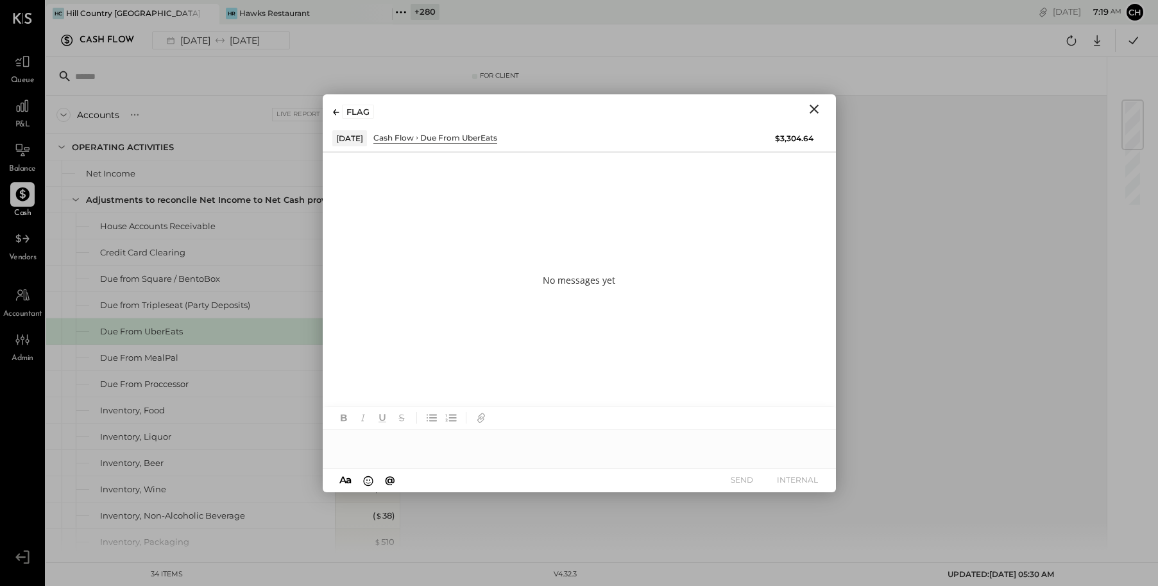
click at [812, 108] on icon "Close" at bounding box center [813, 108] width 15 height 15
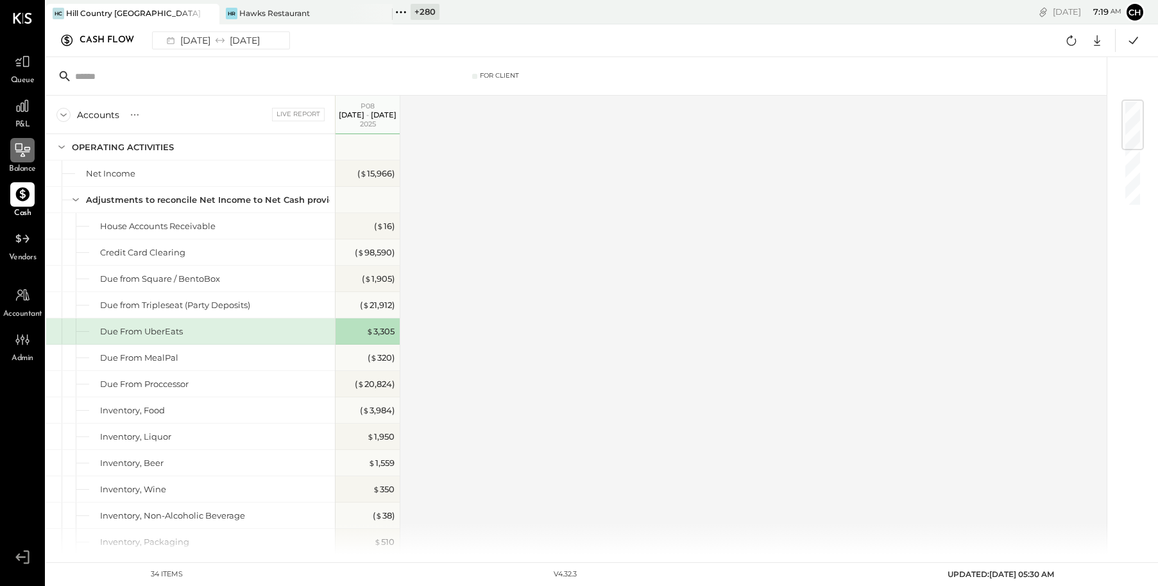
click at [15, 144] on icon at bounding box center [22, 149] width 15 height 13
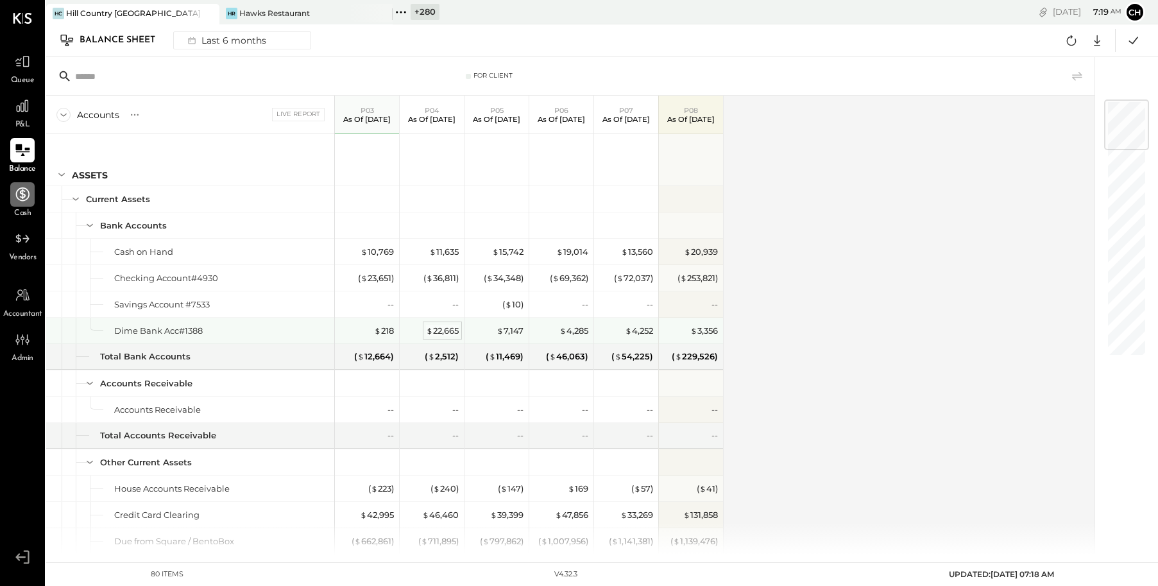
click at [439, 334] on div "$ 22,665" at bounding box center [442, 331] width 33 height 12
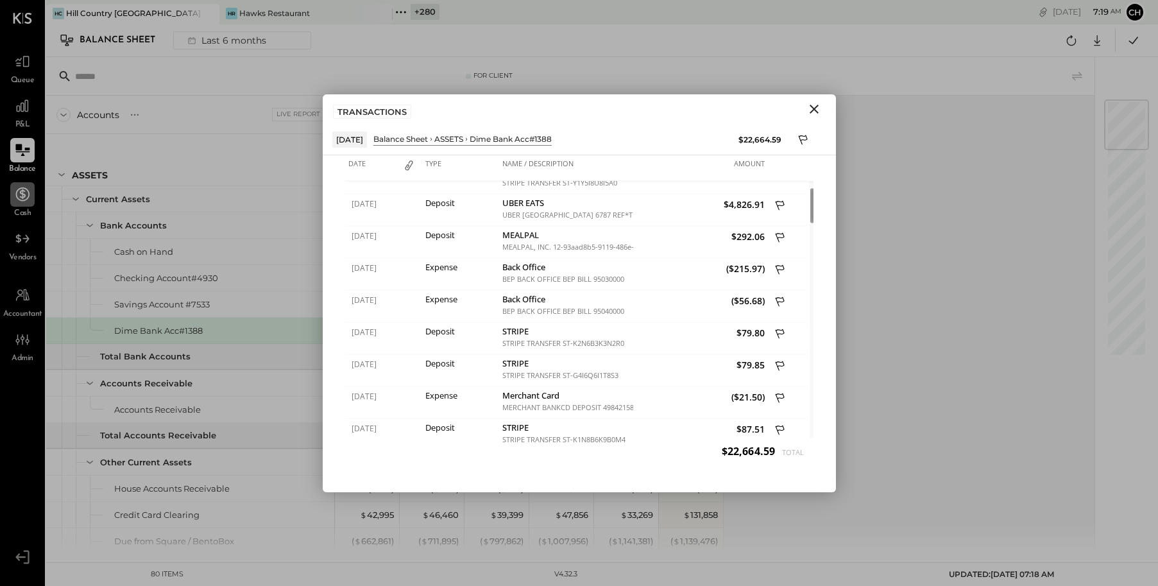
click at [811, 105] on icon "Close" at bounding box center [814, 109] width 9 height 9
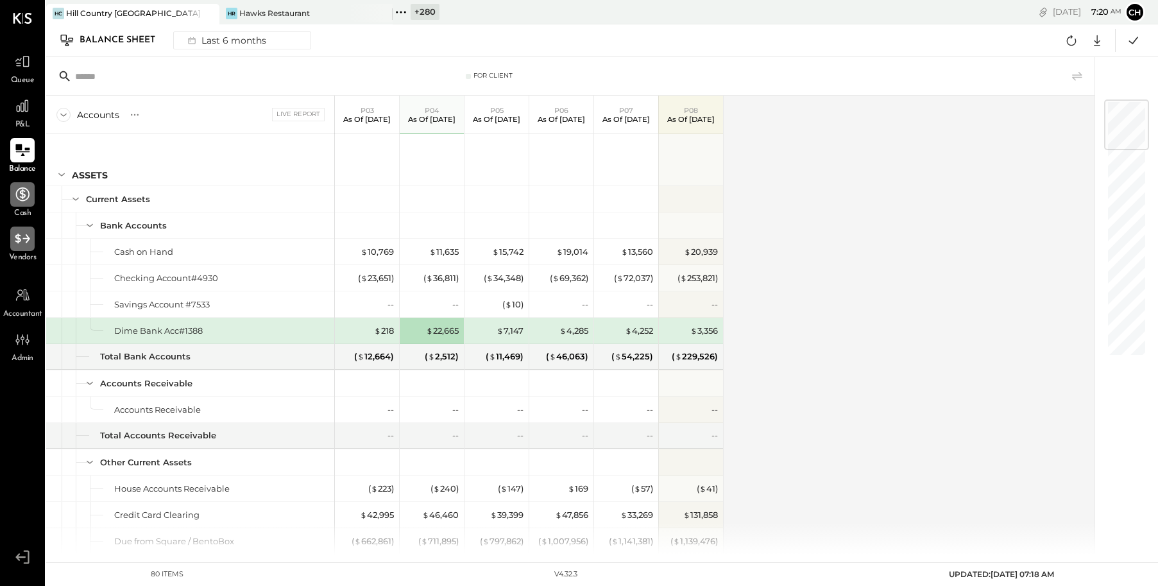
click at [17, 238] on icon at bounding box center [22, 238] width 15 height 10
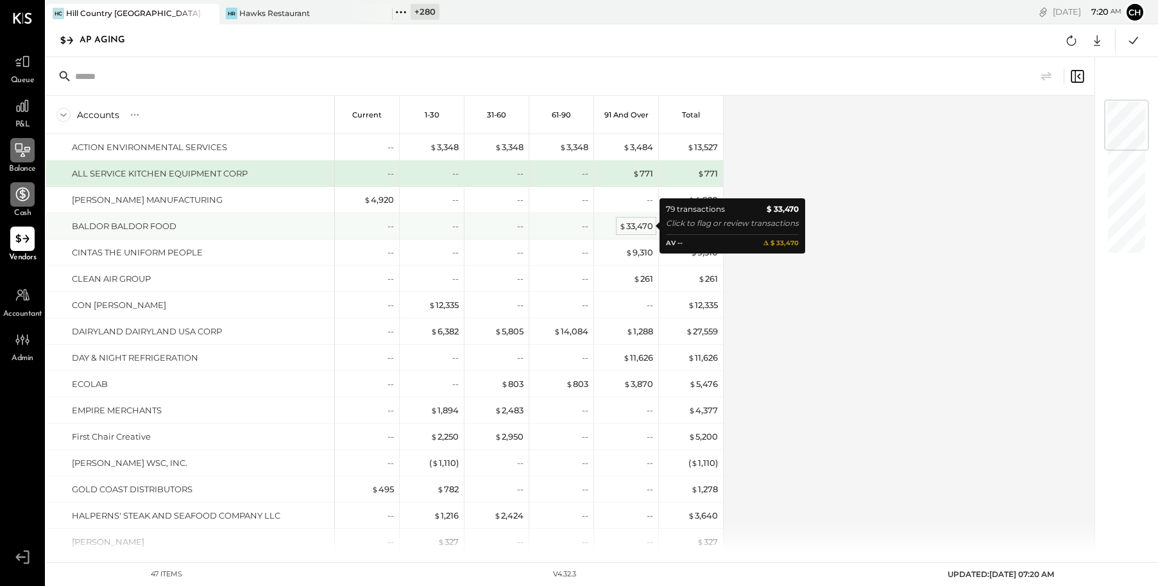
click at [631, 225] on div "$ 33,470" at bounding box center [636, 226] width 34 height 12
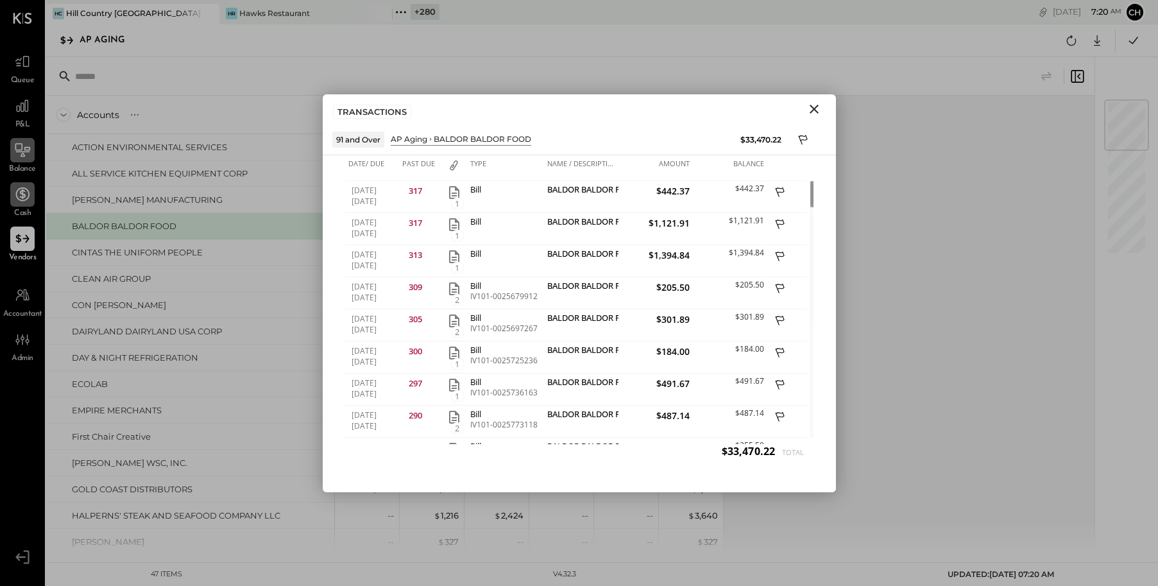
click at [815, 108] on icon "Close" at bounding box center [813, 108] width 15 height 15
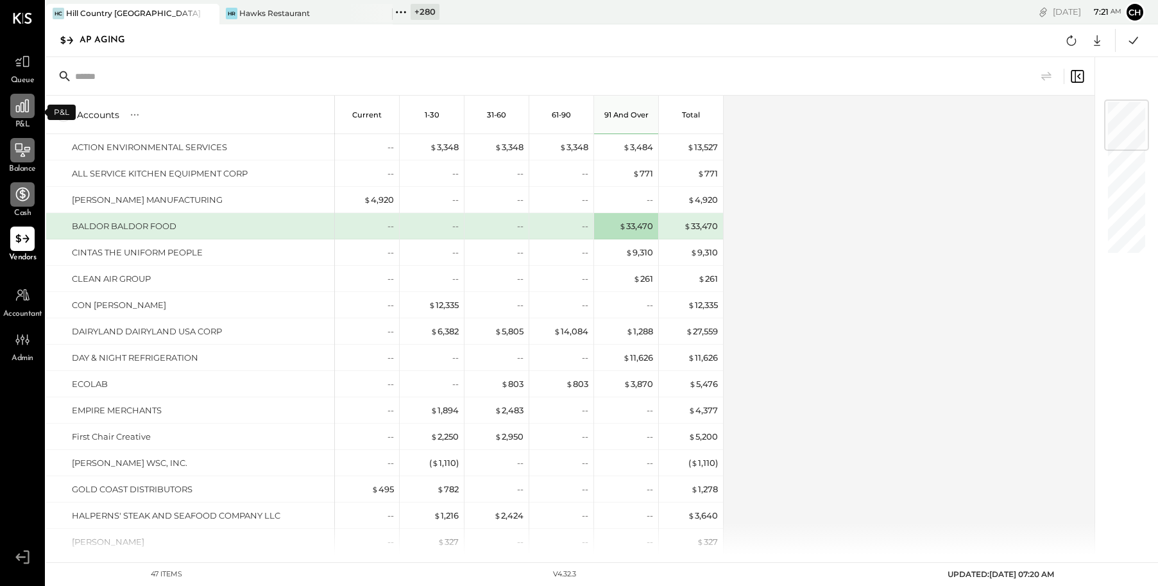
click at [21, 110] on icon at bounding box center [22, 106] width 17 height 17
